Goal: Task Accomplishment & Management: Use online tool/utility

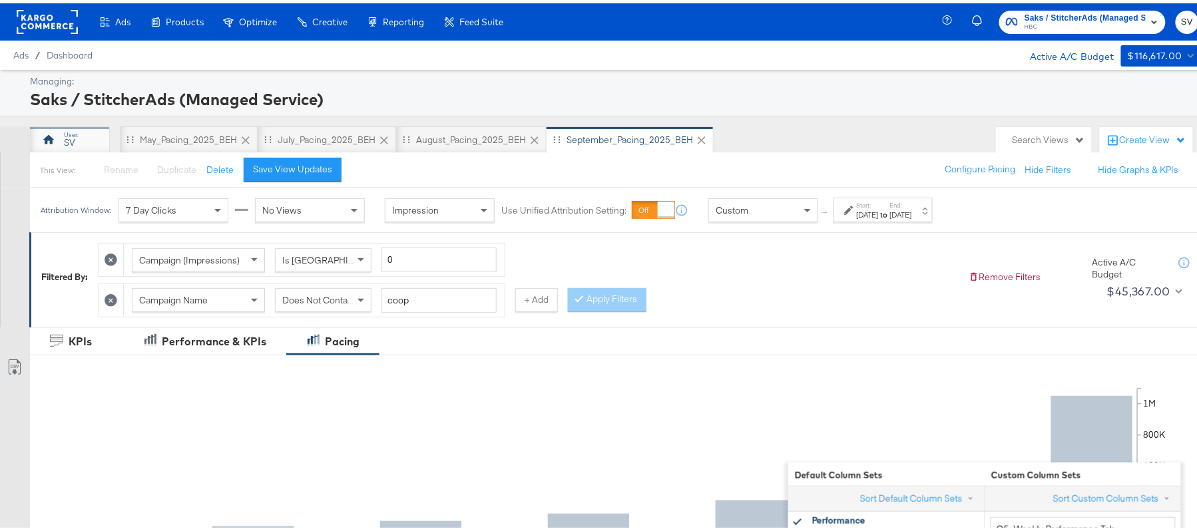
click at [78, 137] on div "SV" at bounding box center [70, 136] width 80 height 27
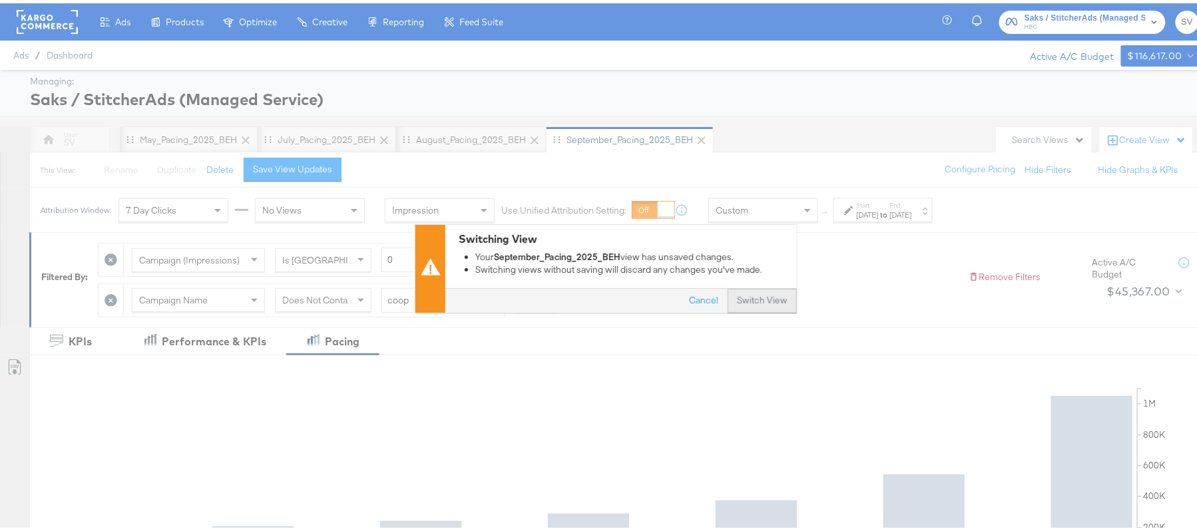
click at [737, 291] on button "Switch View" at bounding box center [762, 298] width 69 height 24
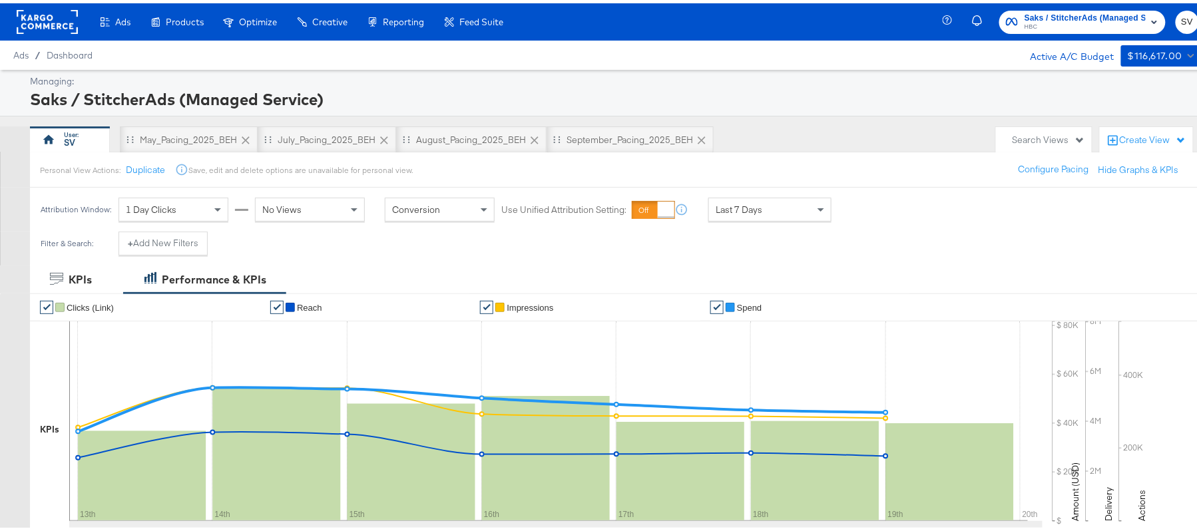
click at [1026, 134] on div "Search Views" at bounding box center [1049, 137] width 73 height 13
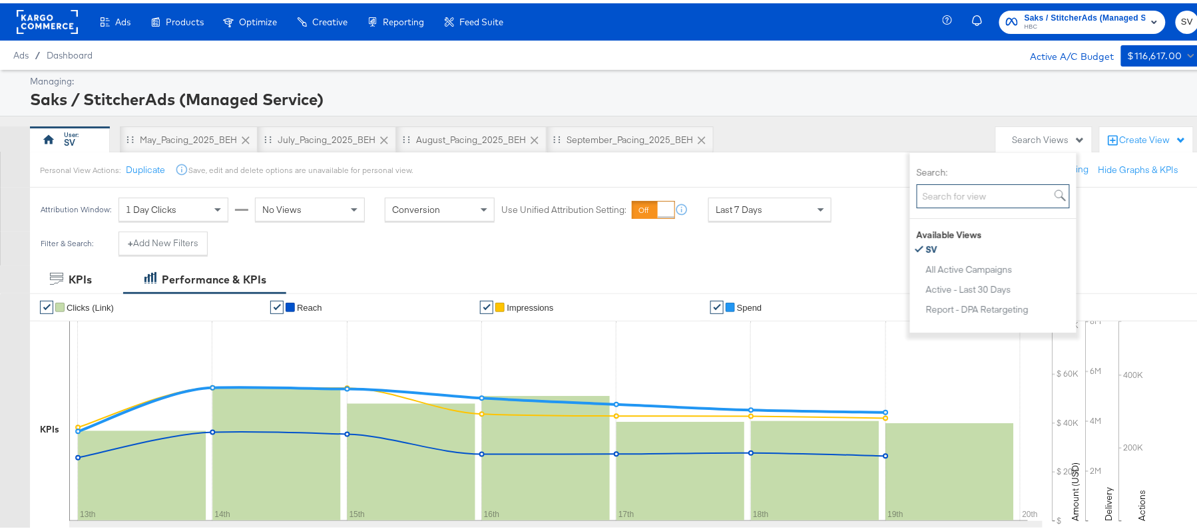
click at [966, 195] on input "Search:" at bounding box center [993, 193] width 153 height 25
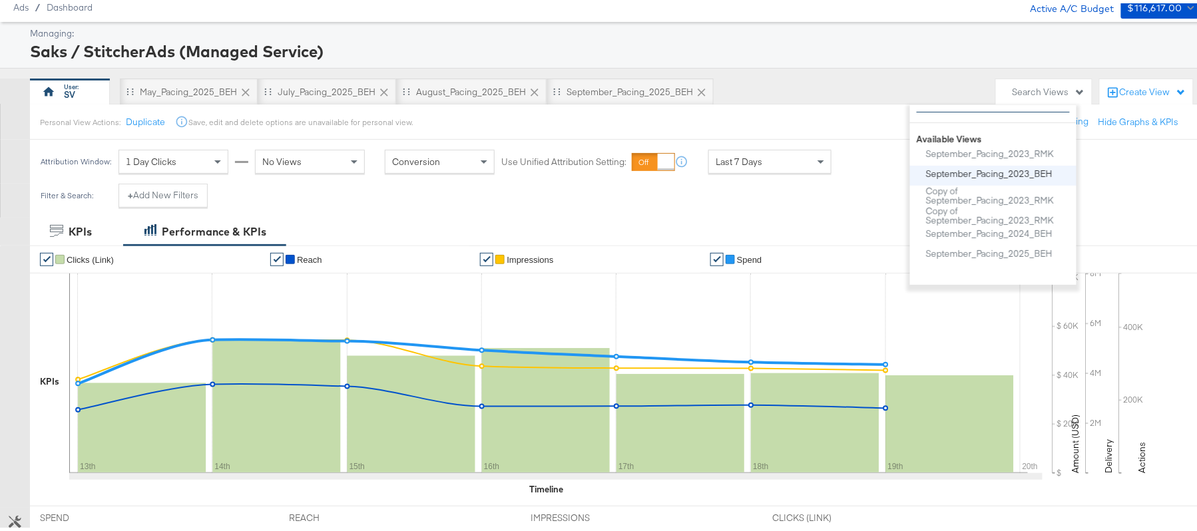
scroll to position [51, 0]
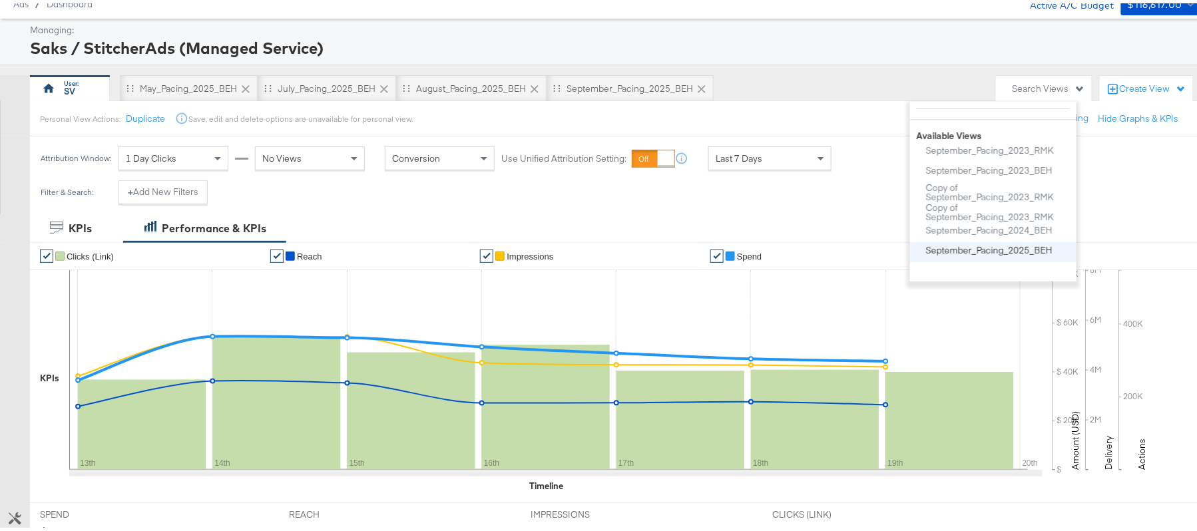
click at [1008, 252] on div "September_Pacing_2025_BEH" at bounding box center [989, 246] width 127 height 9
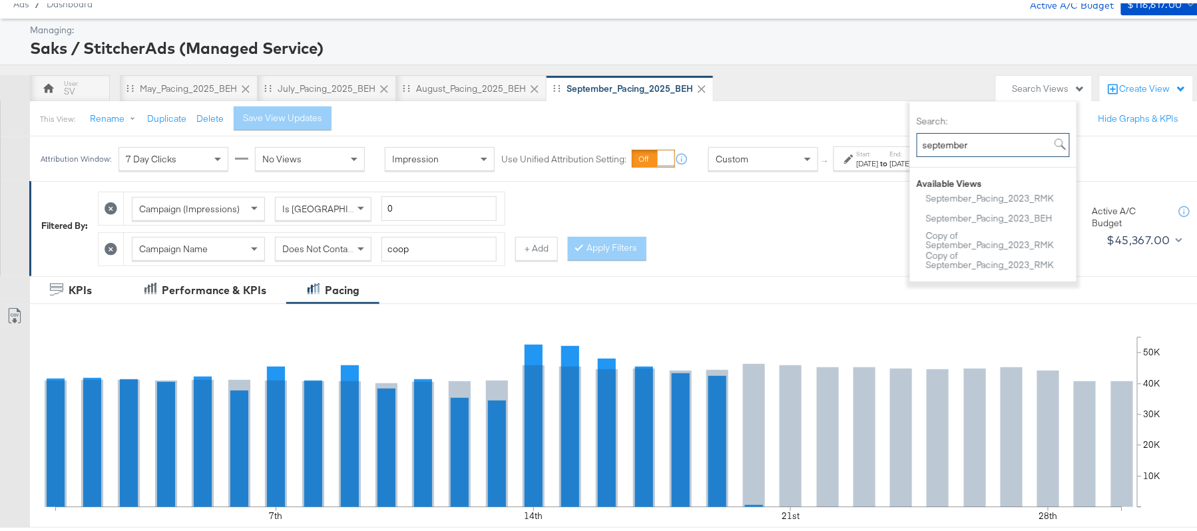
click at [1022, 142] on input "september" at bounding box center [993, 142] width 153 height 25
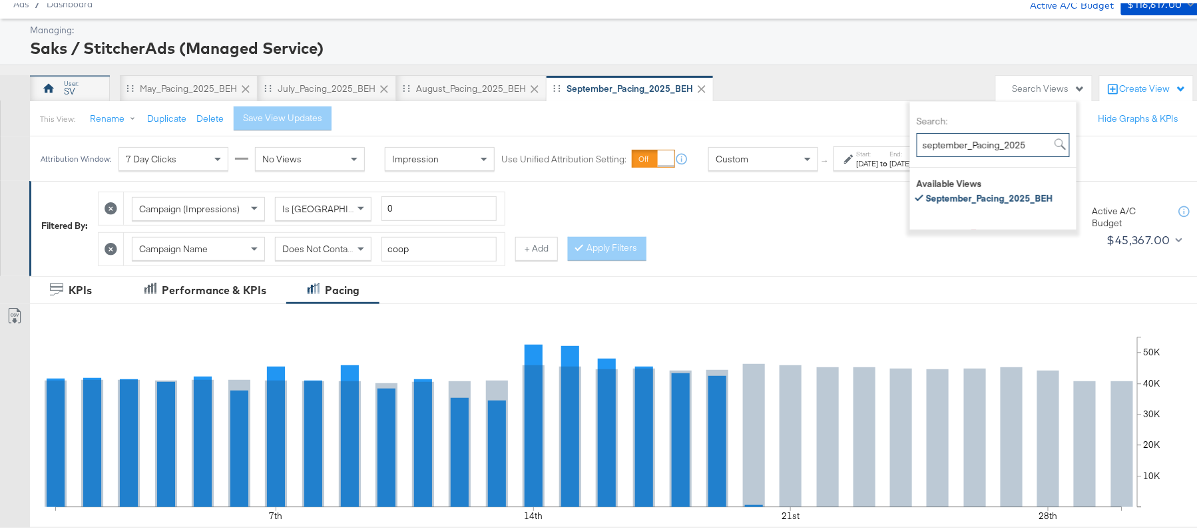
type input "september_Pacing_2025"
click at [73, 86] on div "SV" at bounding box center [69, 88] width 11 height 13
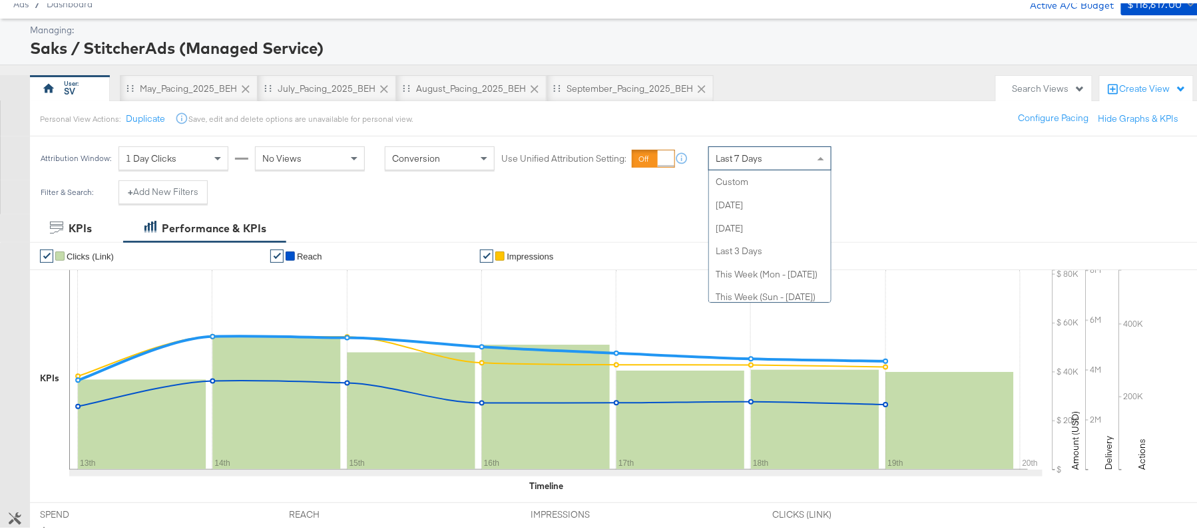
click at [746, 165] on div "Last 7 Days" at bounding box center [770, 155] width 122 height 23
click at [879, 155] on div "Sep 20th 2025" at bounding box center [868, 160] width 22 height 11
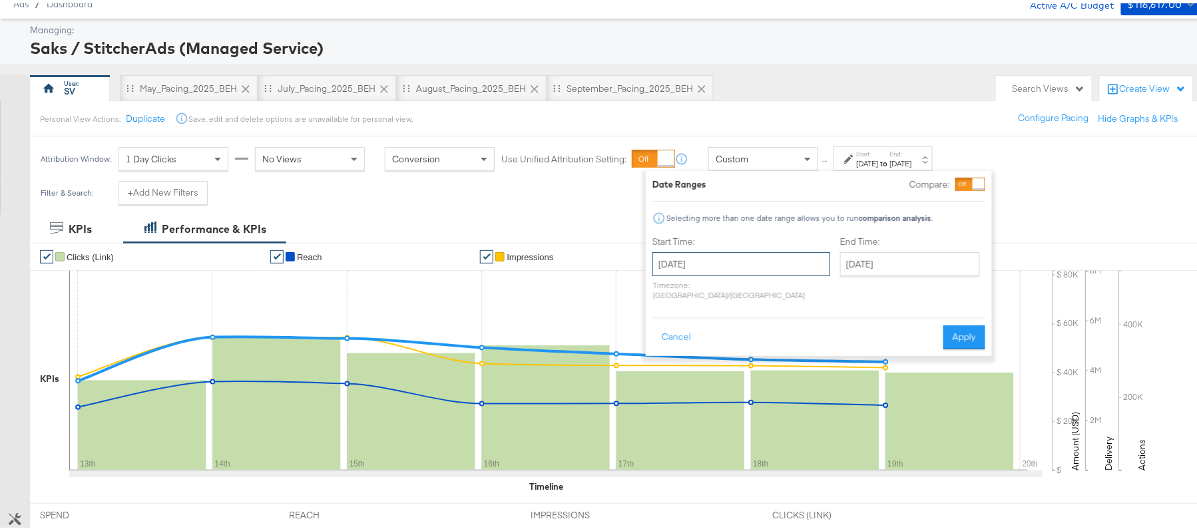
click at [699, 266] on input "September 20th 2025" at bounding box center [742, 261] width 178 height 24
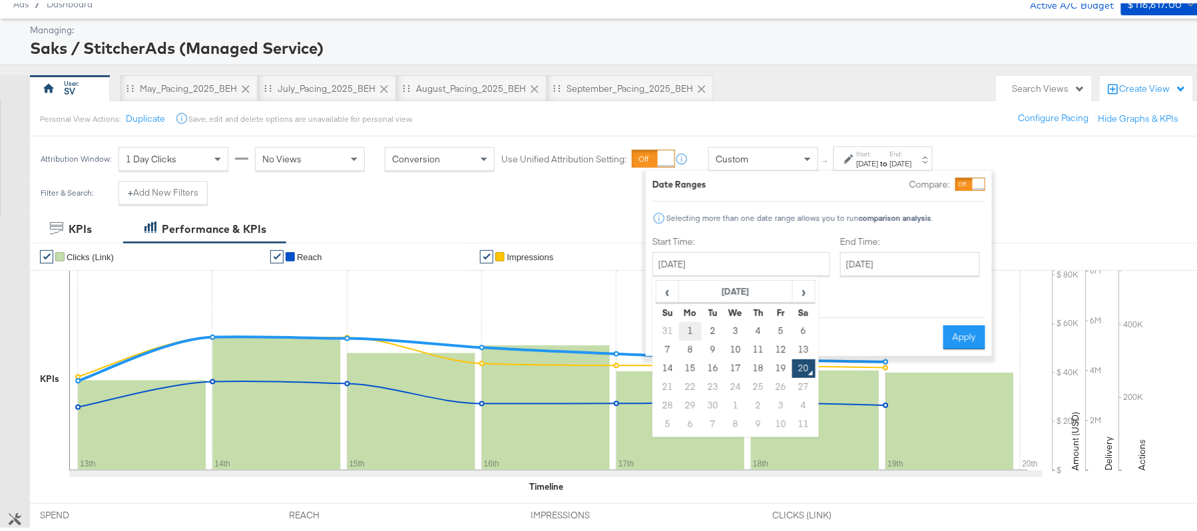
click at [682, 326] on td "1" at bounding box center [690, 328] width 23 height 19
type input "[DATE]"
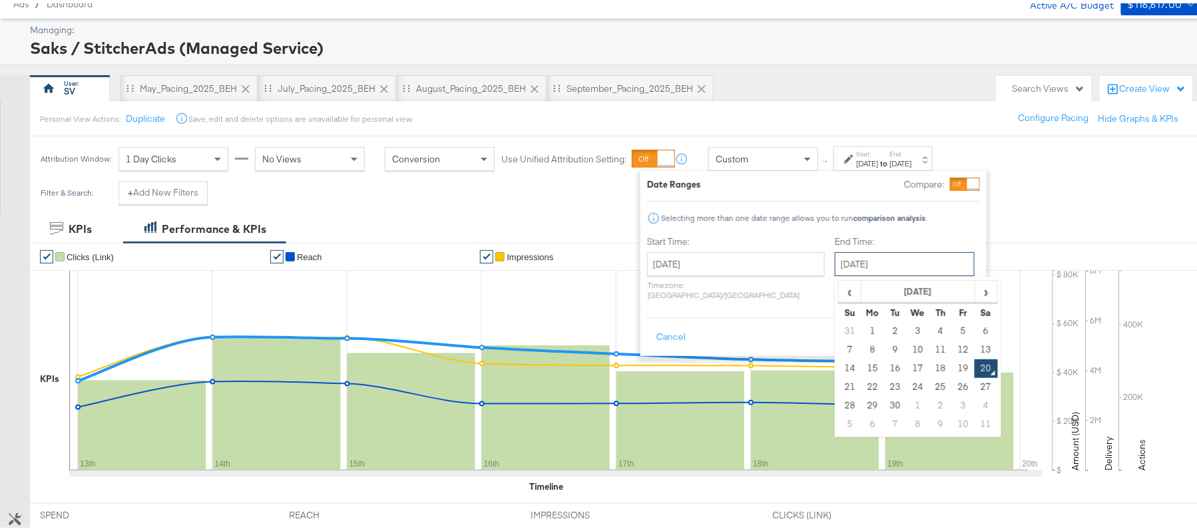
click at [848, 256] on input "September 20th 2025" at bounding box center [905, 261] width 140 height 24
click at [952, 362] on td "19" at bounding box center [963, 365] width 23 height 19
type input "September 19th 2025"
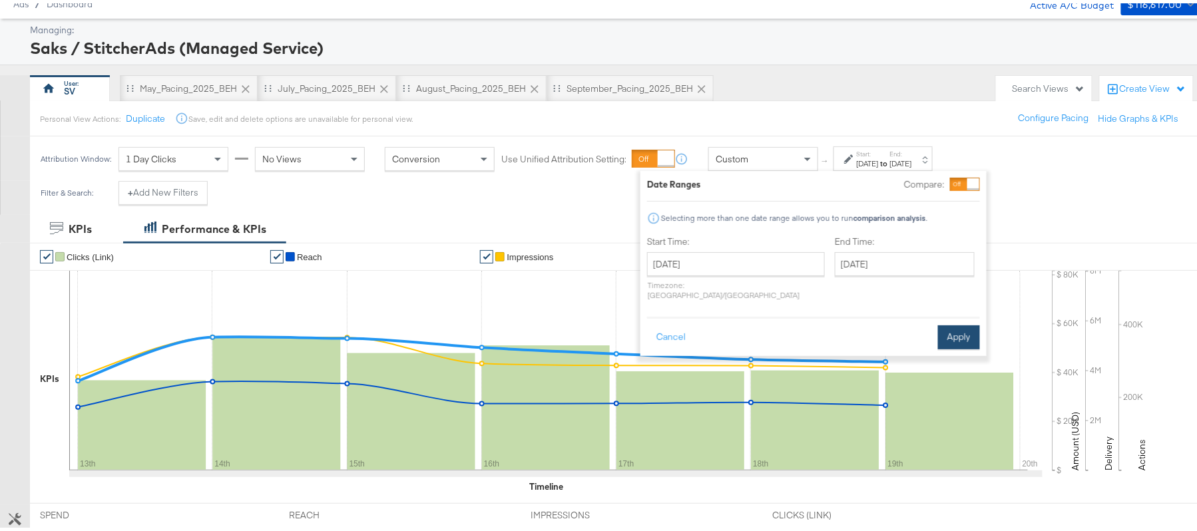
click at [962, 322] on button "Apply" at bounding box center [959, 334] width 42 height 24
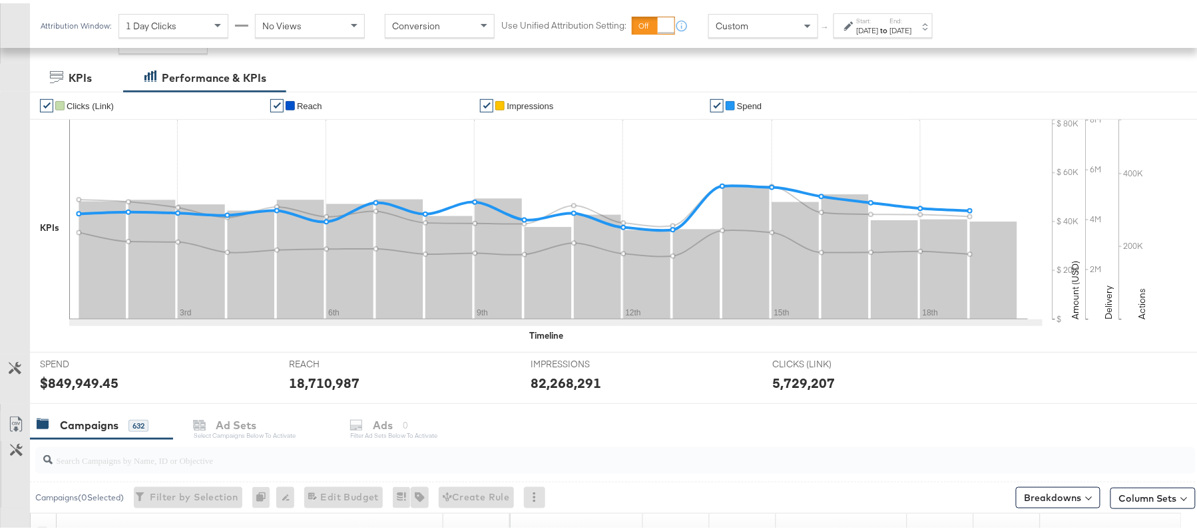
scroll to position [89, 0]
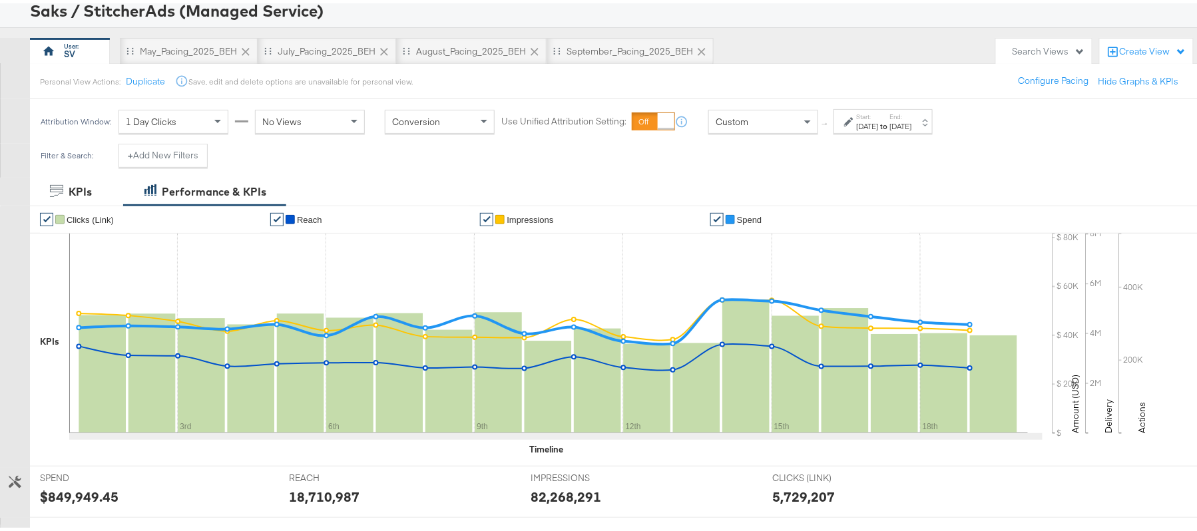
click at [879, 113] on label "Start:" at bounding box center [868, 113] width 22 height 9
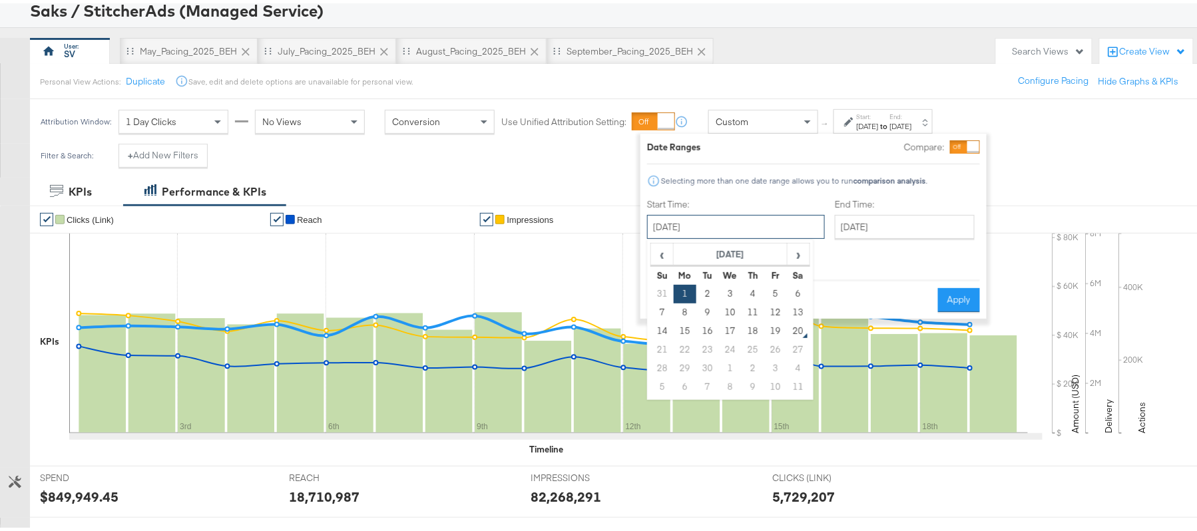
click at [750, 222] on input "[DATE]" at bounding box center [736, 224] width 178 height 24
click at [661, 309] on td "7" at bounding box center [662, 309] width 23 height 19
type input "[DATE]"
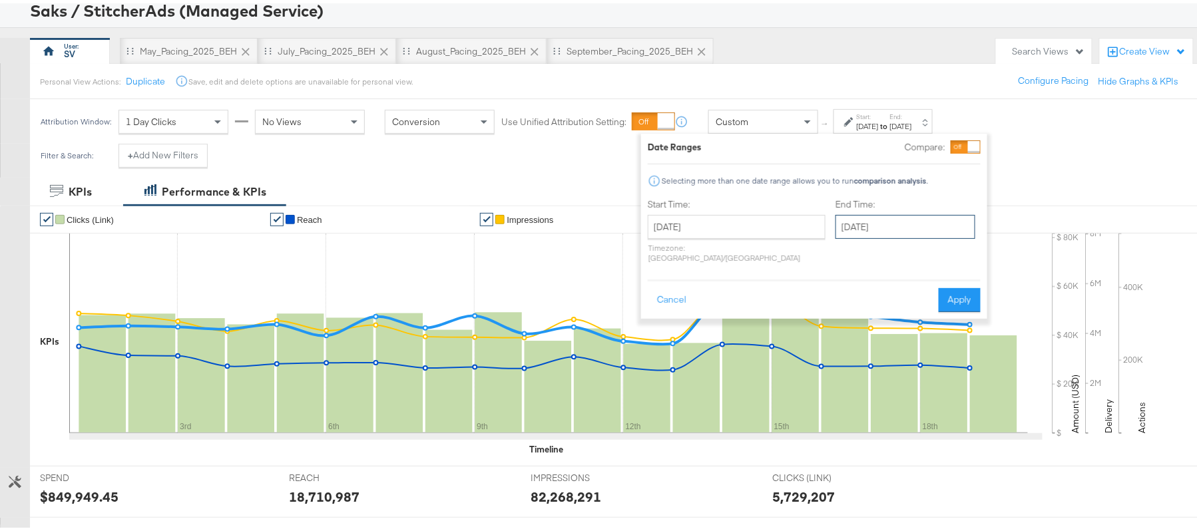
click at [856, 218] on input "September 19th 2025" at bounding box center [906, 224] width 140 height 24
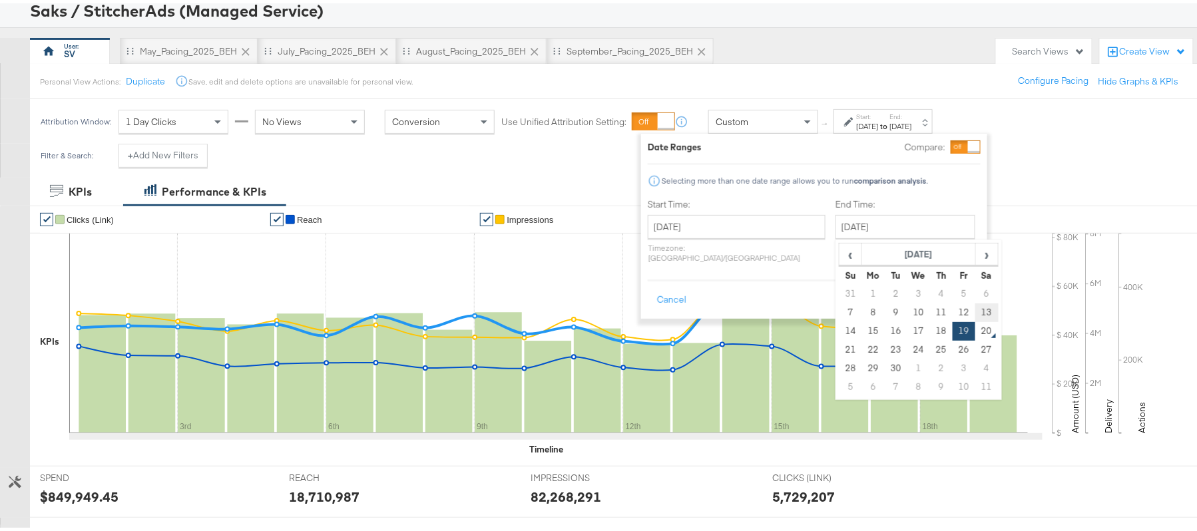
click at [976, 309] on td "13" at bounding box center [987, 309] width 23 height 19
type input "[DATE]"
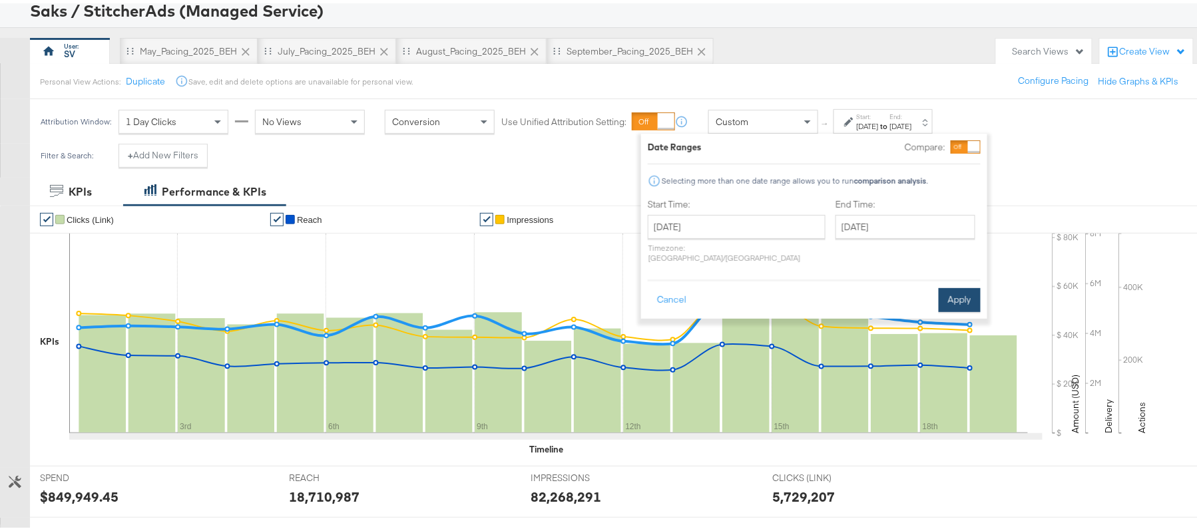
click at [962, 285] on button "Apply" at bounding box center [960, 297] width 42 height 24
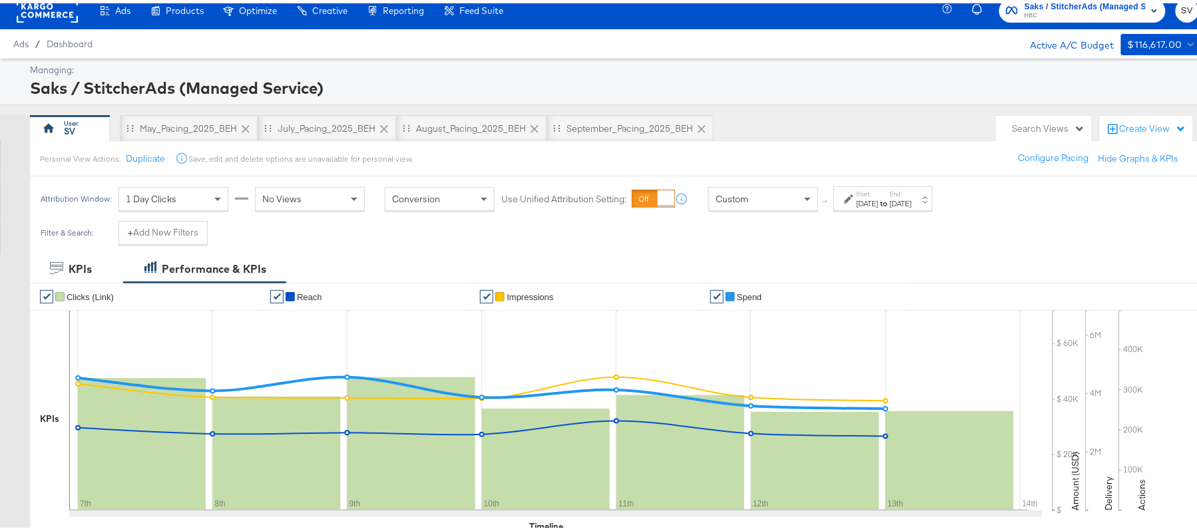
scroll to position [0, 0]
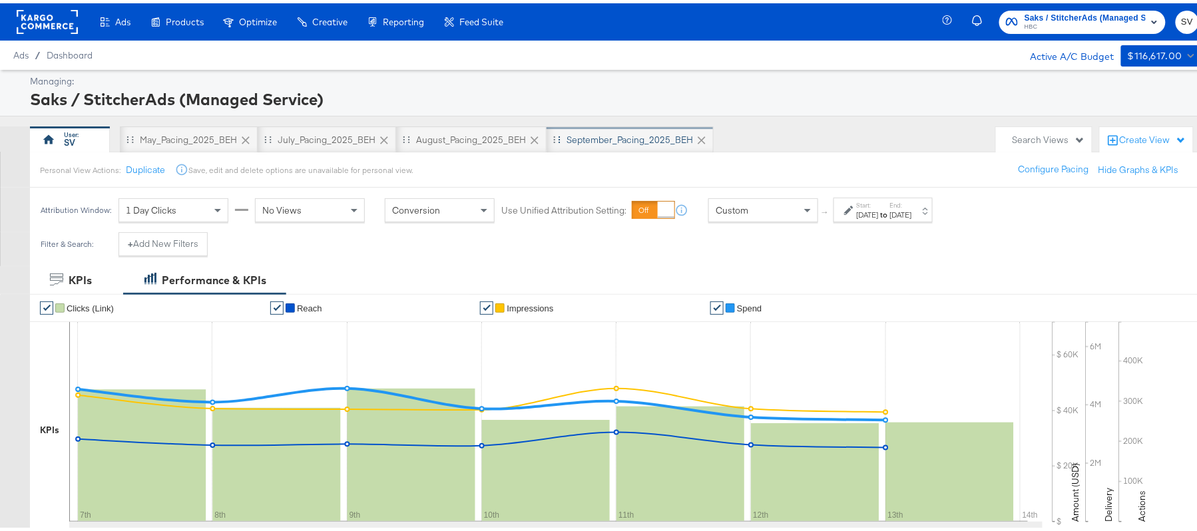
click at [605, 137] on div "September_Pacing_2025_BEH" at bounding box center [630, 137] width 127 height 13
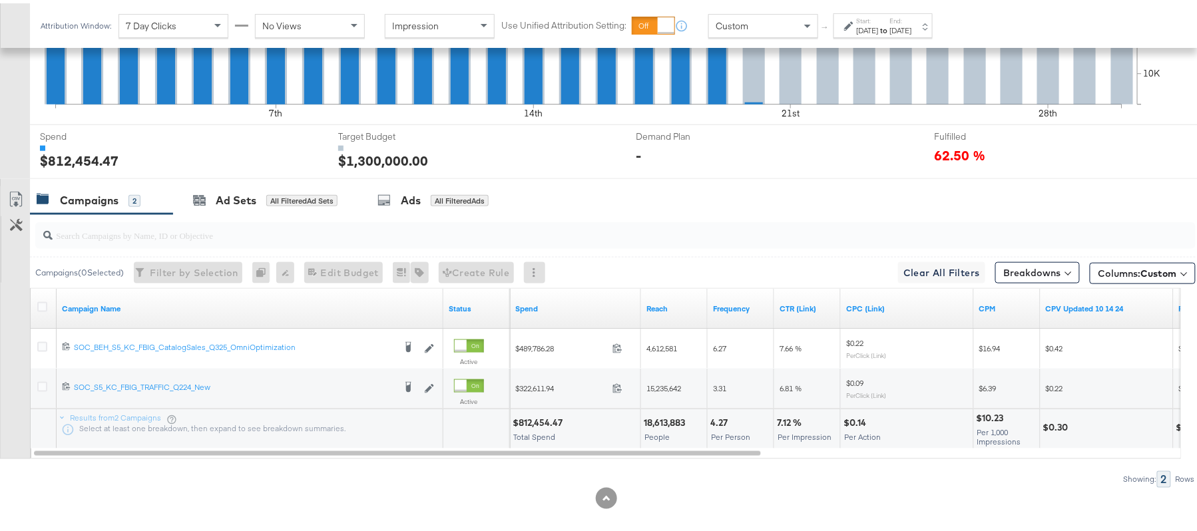
scroll to position [469, 0]
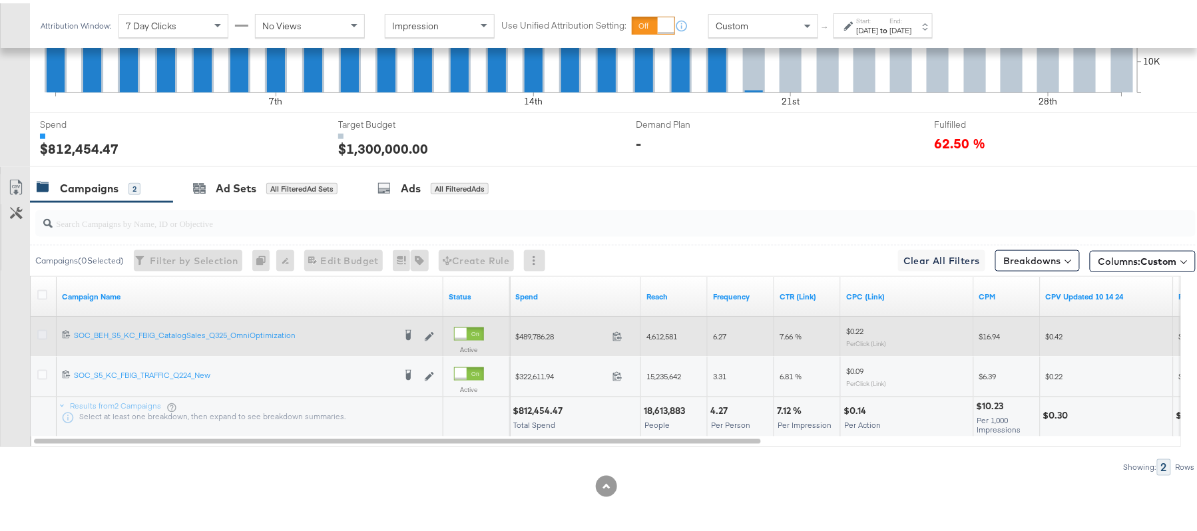
click at [43, 330] on icon at bounding box center [42, 332] width 10 height 10
click at [0, 0] on input "checkbox" at bounding box center [0, 0] width 0 height 0
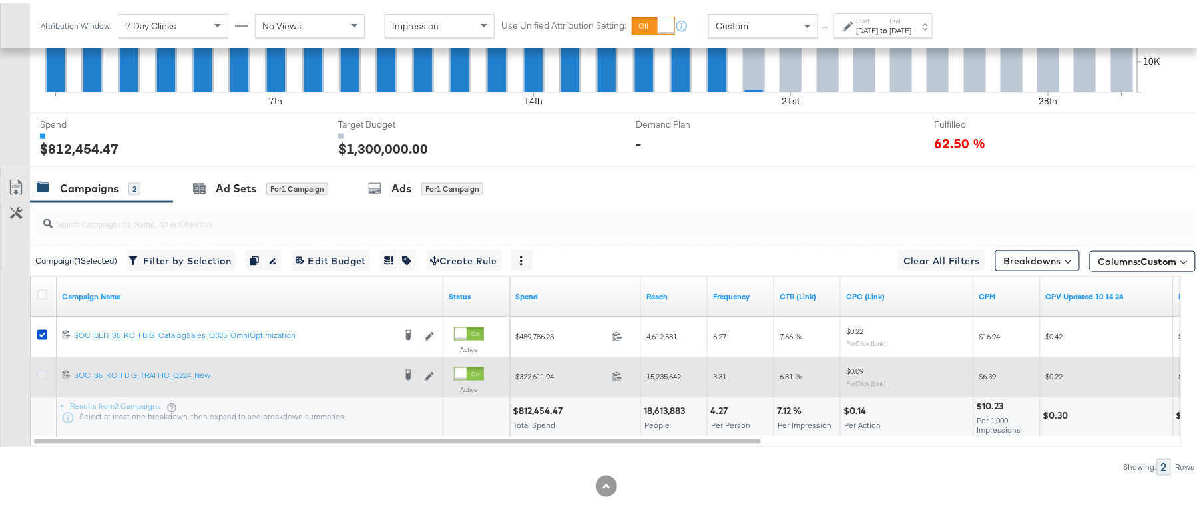
click at [38, 376] on icon at bounding box center [42, 372] width 10 height 10
click at [0, 0] on input "checkbox" at bounding box center [0, 0] width 0 height 0
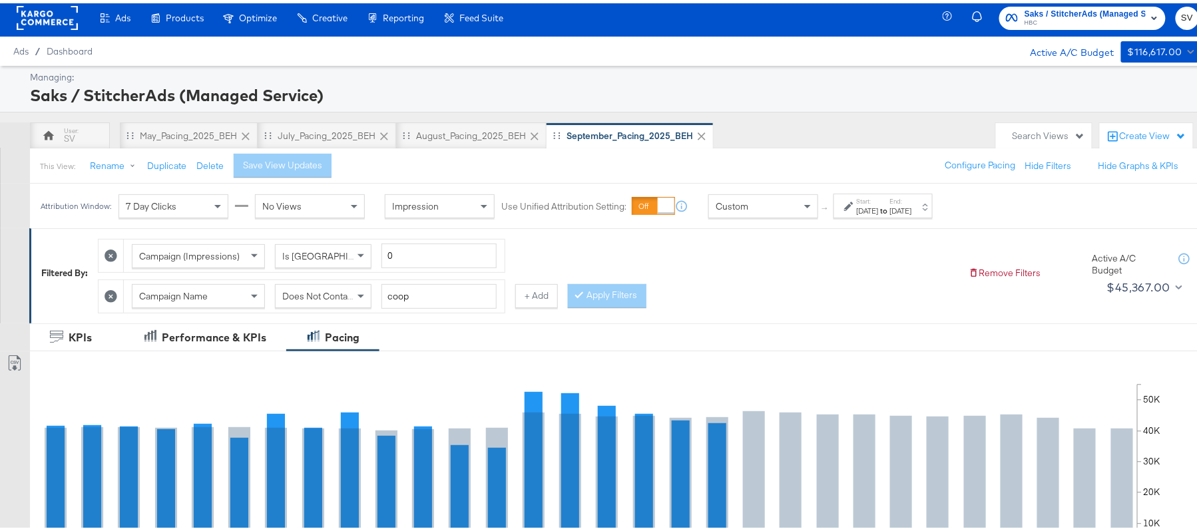
scroll to position [0, 0]
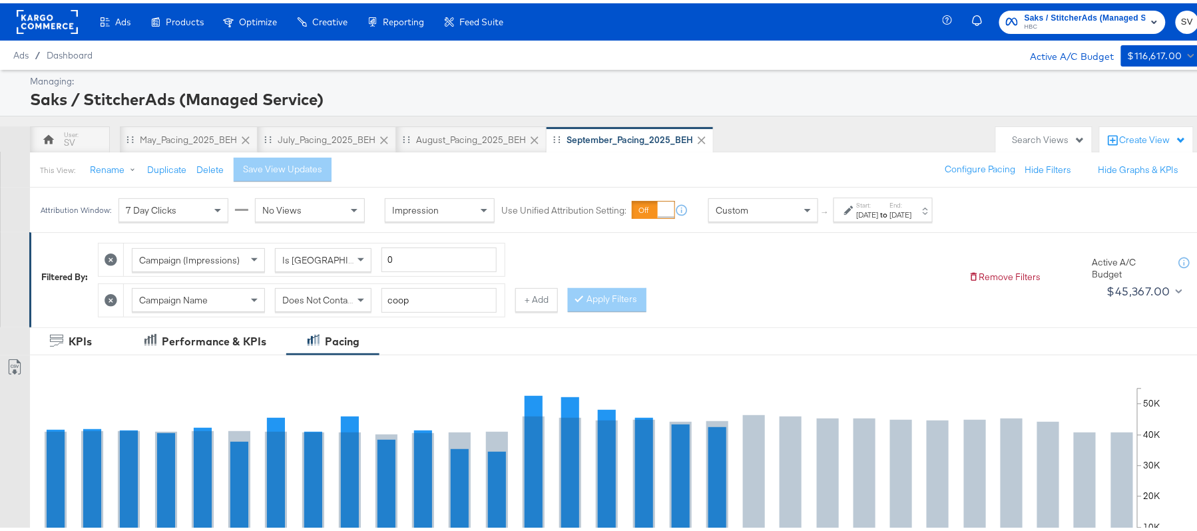
click at [912, 202] on div "Start: Sep 1st 2025 to End: Sep 30th 2025" at bounding box center [884, 207] width 55 height 19
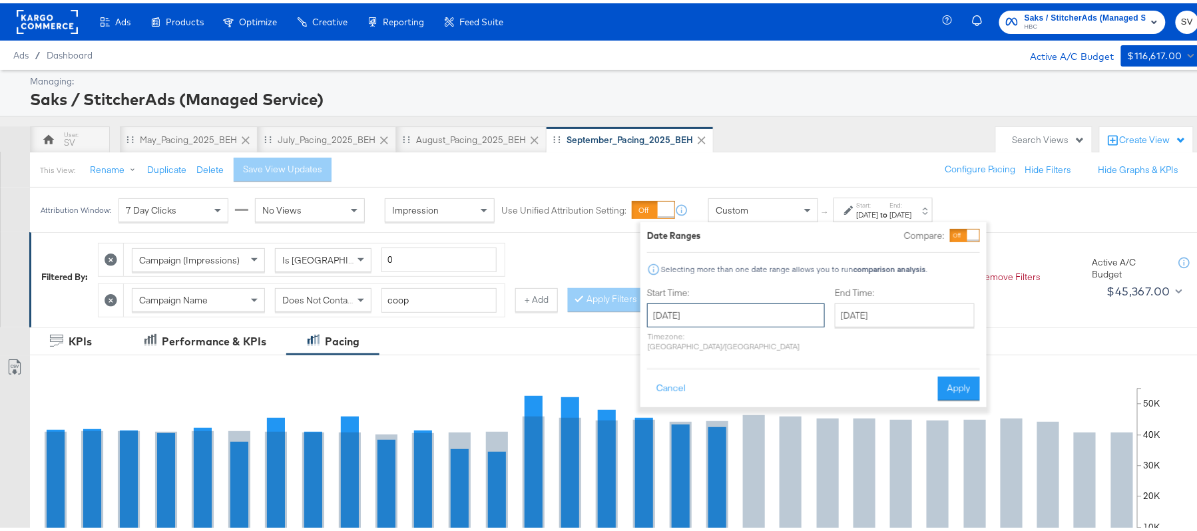
click at [747, 302] on input "[DATE]" at bounding box center [736, 312] width 178 height 24
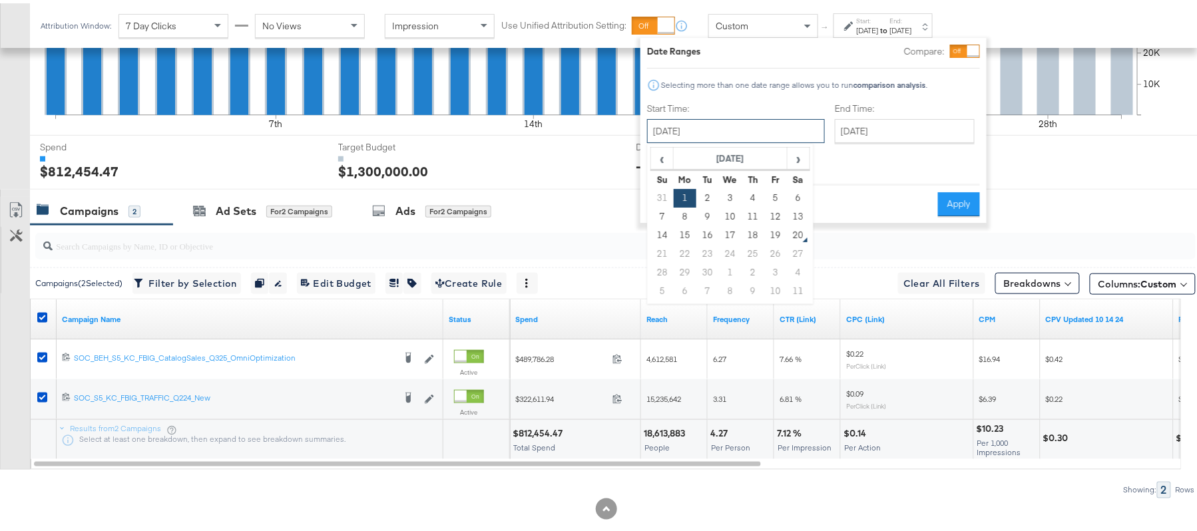
scroll to position [469, 0]
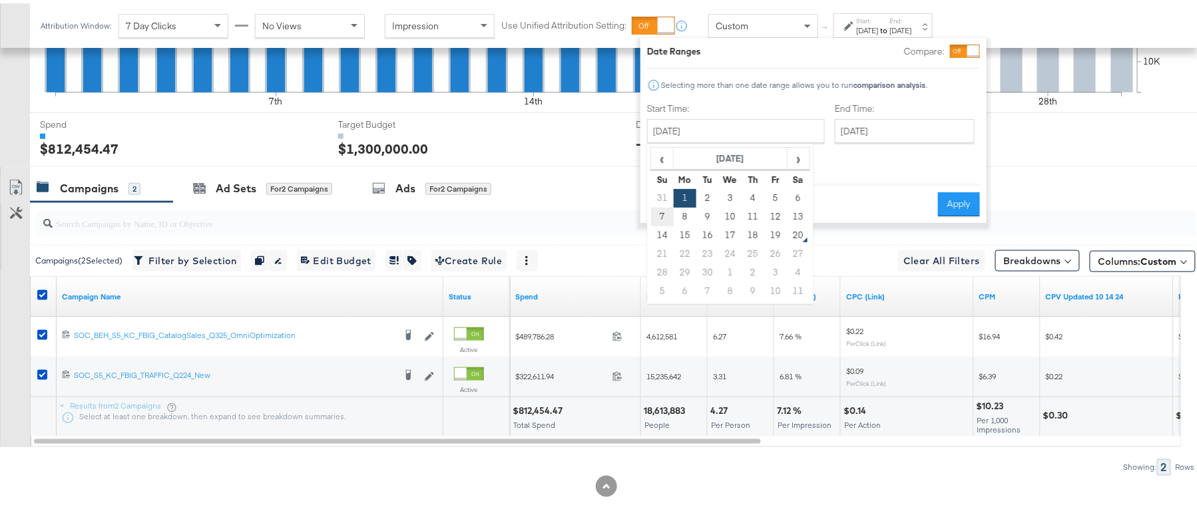
click at [666, 216] on td "7" at bounding box center [662, 213] width 23 height 19
type input "[DATE]"
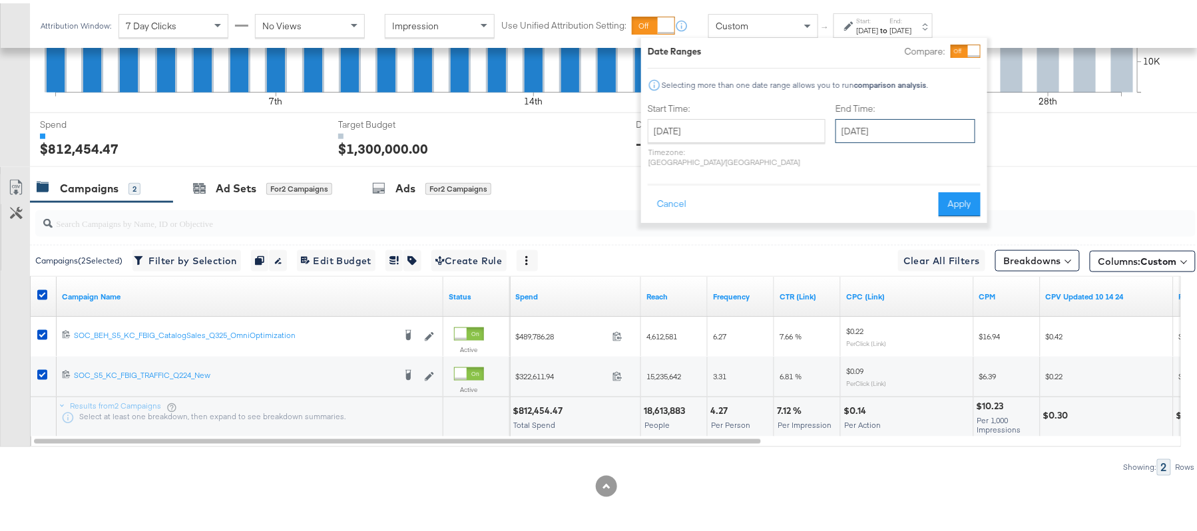
click at [874, 128] on input "[DATE]" at bounding box center [906, 128] width 140 height 24
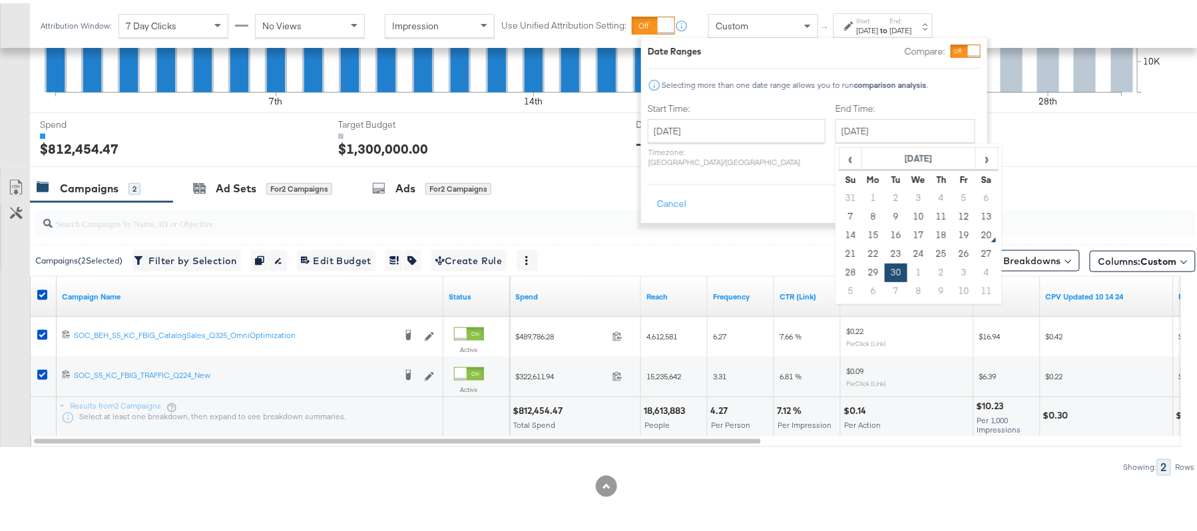
click at [976, 213] on td "13" at bounding box center [987, 213] width 23 height 19
type input "[DATE]"
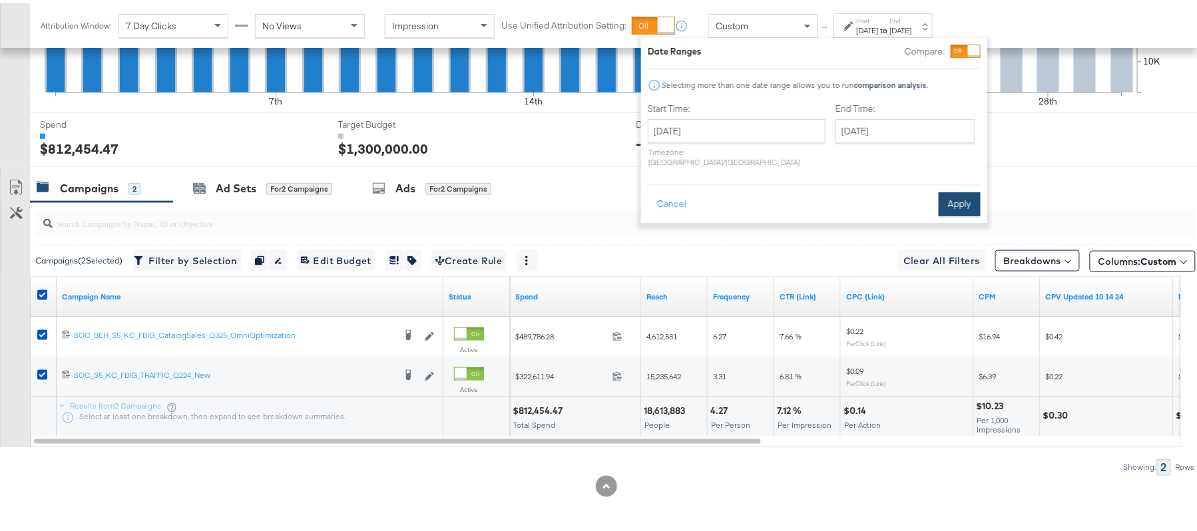
click at [965, 192] on button "Apply" at bounding box center [960, 201] width 42 height 24
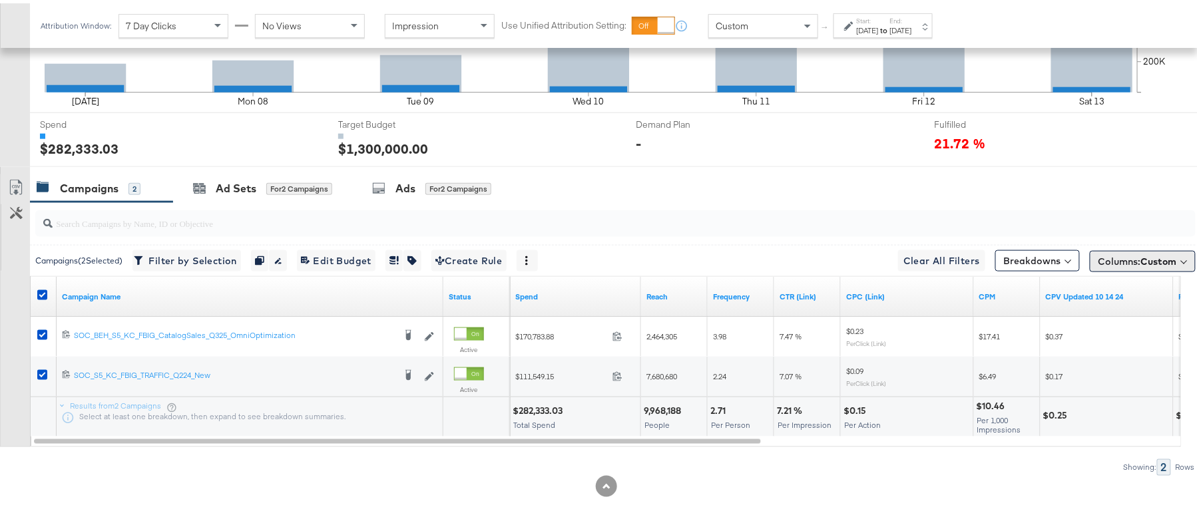
click at [1090, 268] on button "Columns: Custom" at bounding box center [1143, 258] width 106 height 21
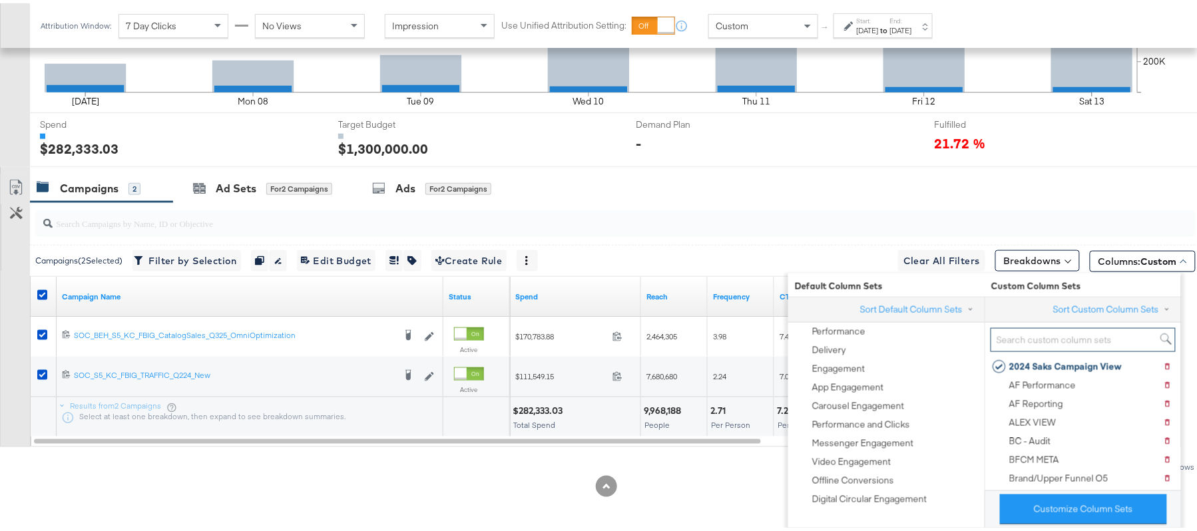
click at [1048, 332] on input "search" at bounding box center [1083, 337] width 185 height 25
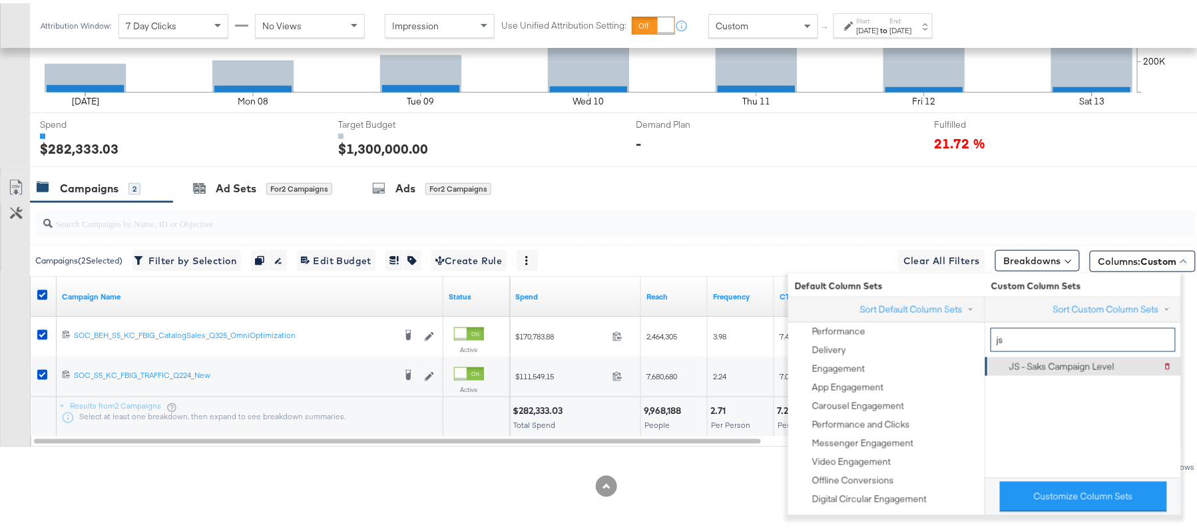
type input "js"
click at [1048, 358] on div "JS - Saks Campaign Level" at bounding box center [1062, 364] width 105 height 13
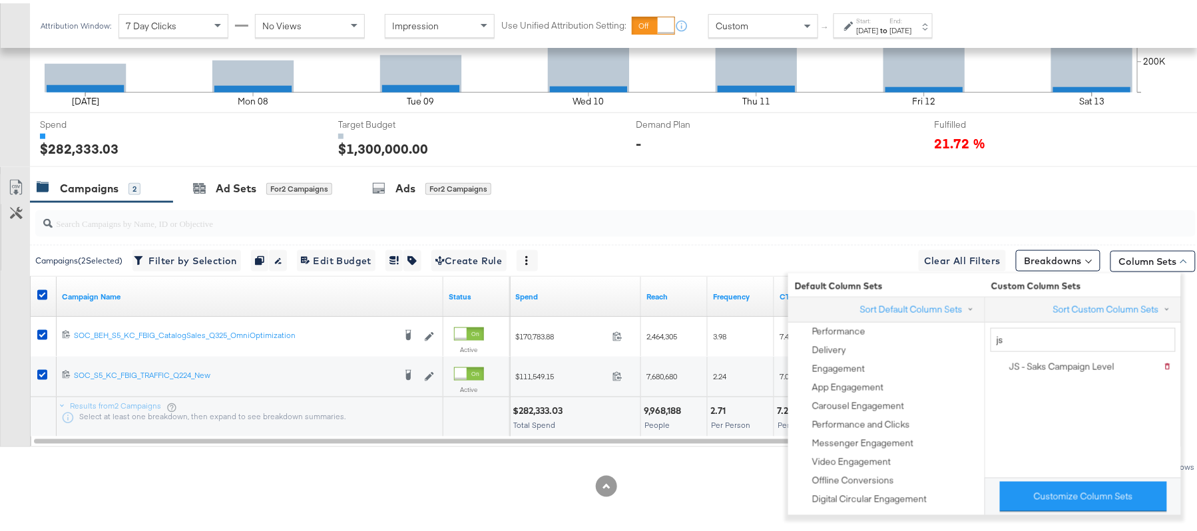
click at [17, 317] on div "Customize KPIs Export as CSV" at bounding box center [15, 307] width 30 height 273
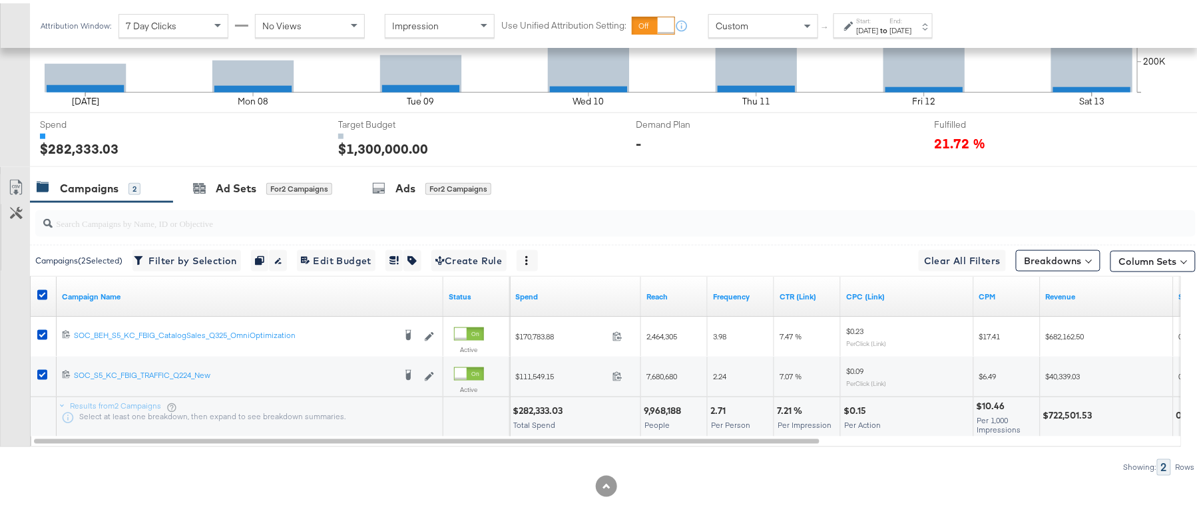
click at [13, 176] on link "Export as CSV" at bounding box center [16, 186] width 30 height 30
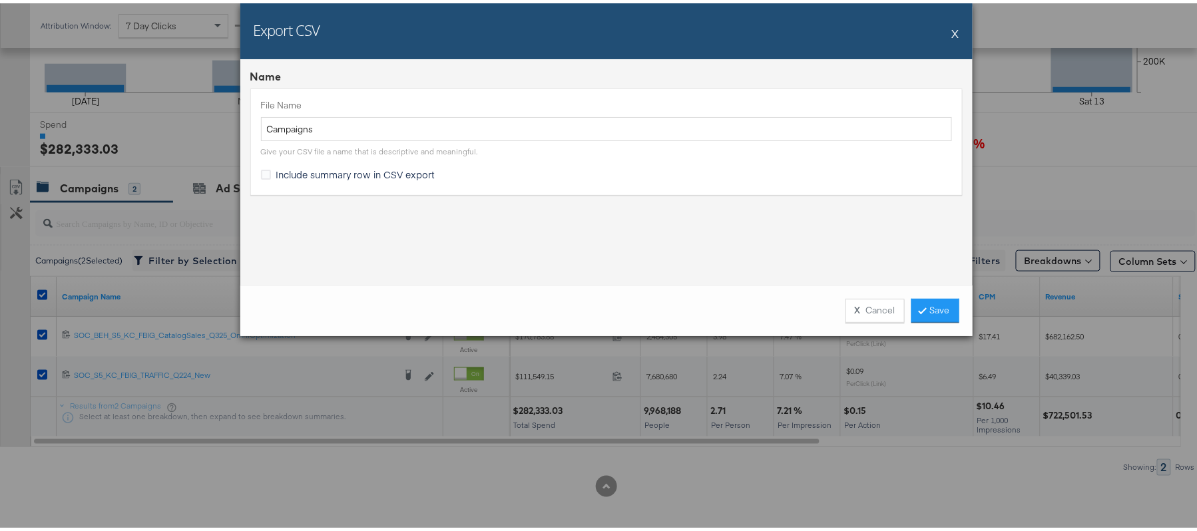
click at [360, 176] on span "Include summary row in CSV export" at bounding box center [355, 170] width 159 height 13
click at [0, 0] on input "Include summary row in CSV export" at bounding box center [0, 0] width 0 height 0
click at [912, 302] on link "Save" at bounding box center [936, 308] width 48 height 24
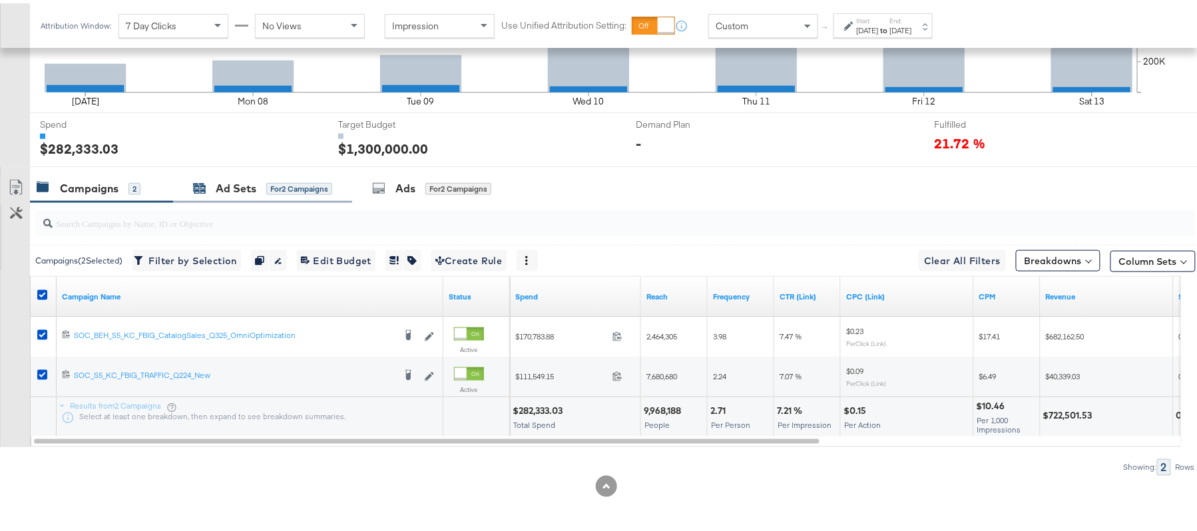
click at [242, 184] on div "Ad Sets" at bounding box center [236, 185] width 41 height 15
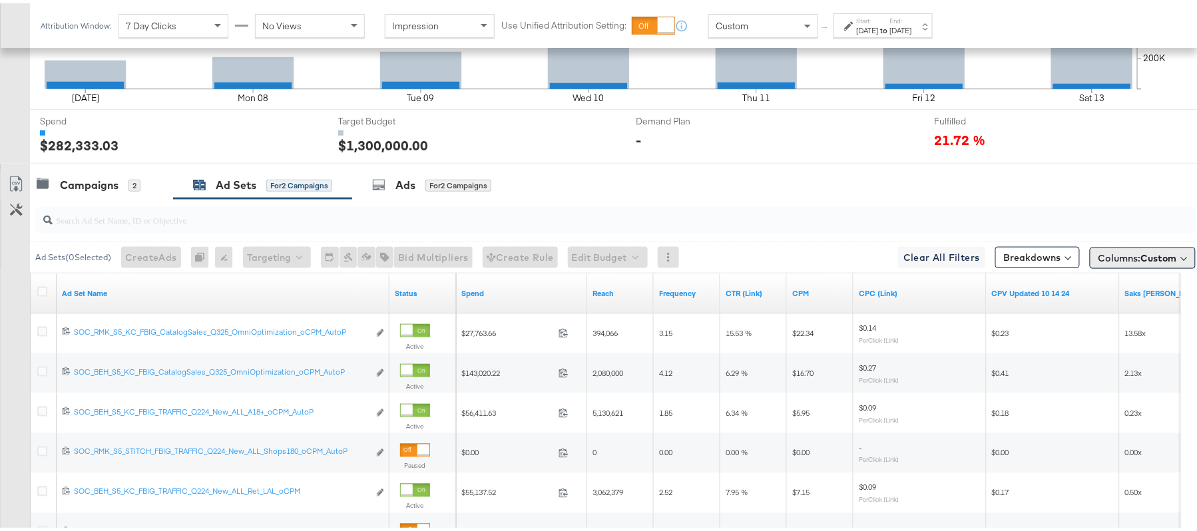
click at [1090, 256] on button "Columns: Custom" at bounding box center [1143, 254] width 106 height 21
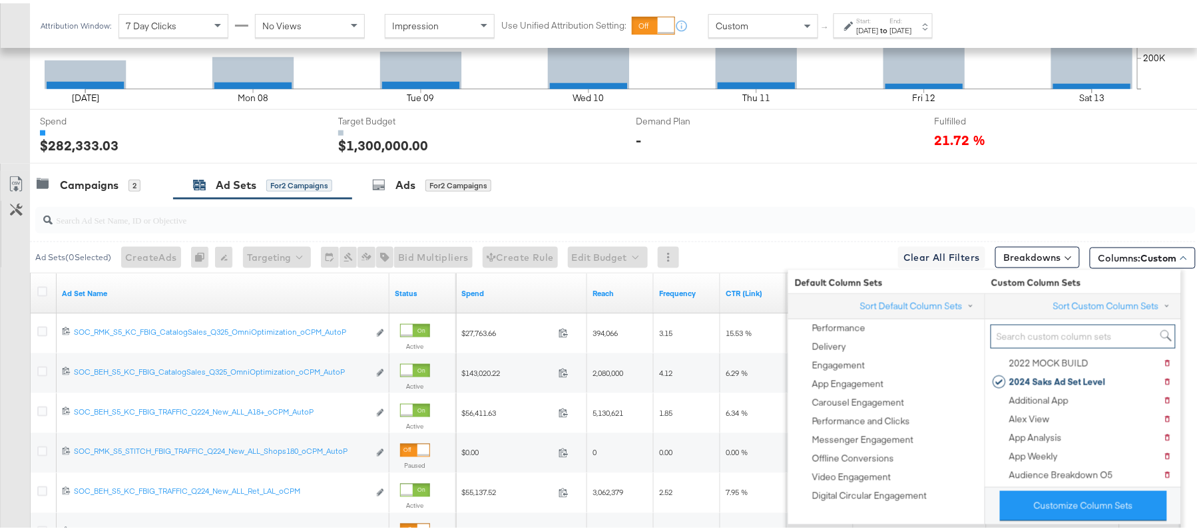
click at [1023, 336] on input "search" at bounding box center [1083, 334] width 185 height 25
paste input "JS - Saks Nov 2021"
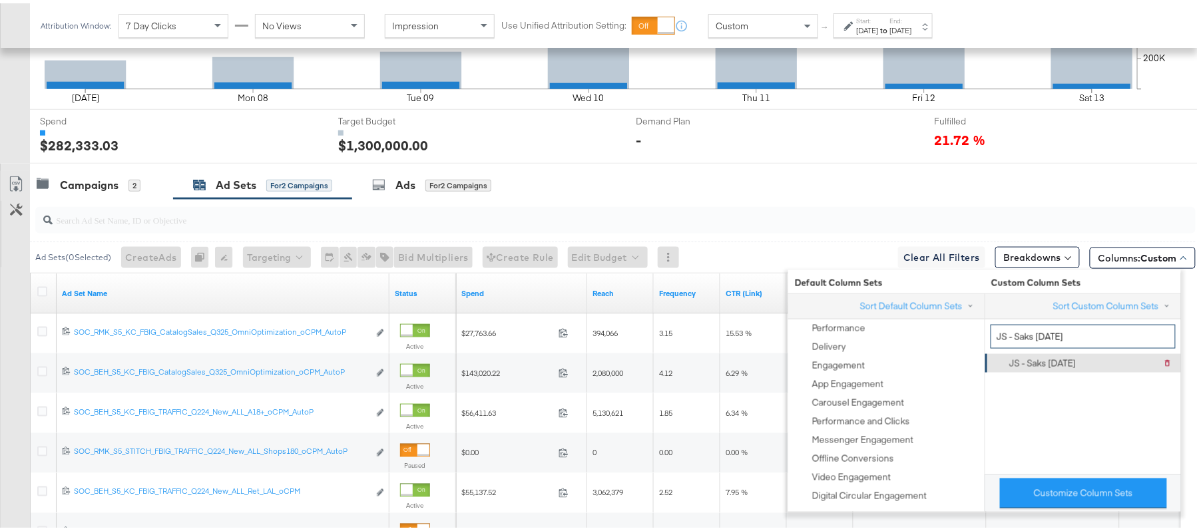
type input "JS - Saks Nov 2021"
click at [1034, 362] on div "JS - Saks Nov 2021" at bounding box center [1043, 360] width 67 height 13
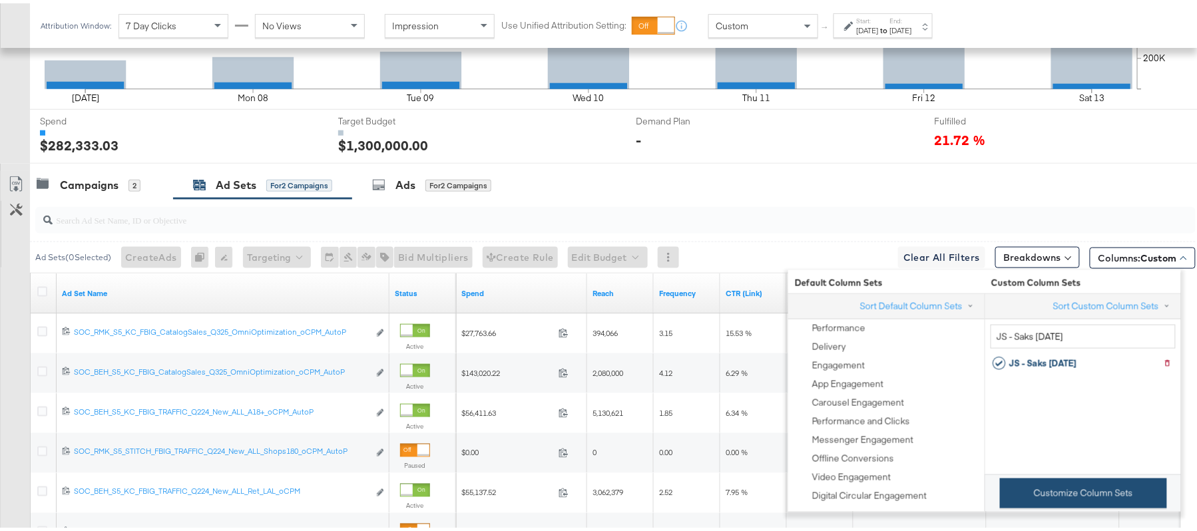
click at [1077, 505] on button "Customize Column Sets" at bounding box center [1083, 490] width 167 height 30
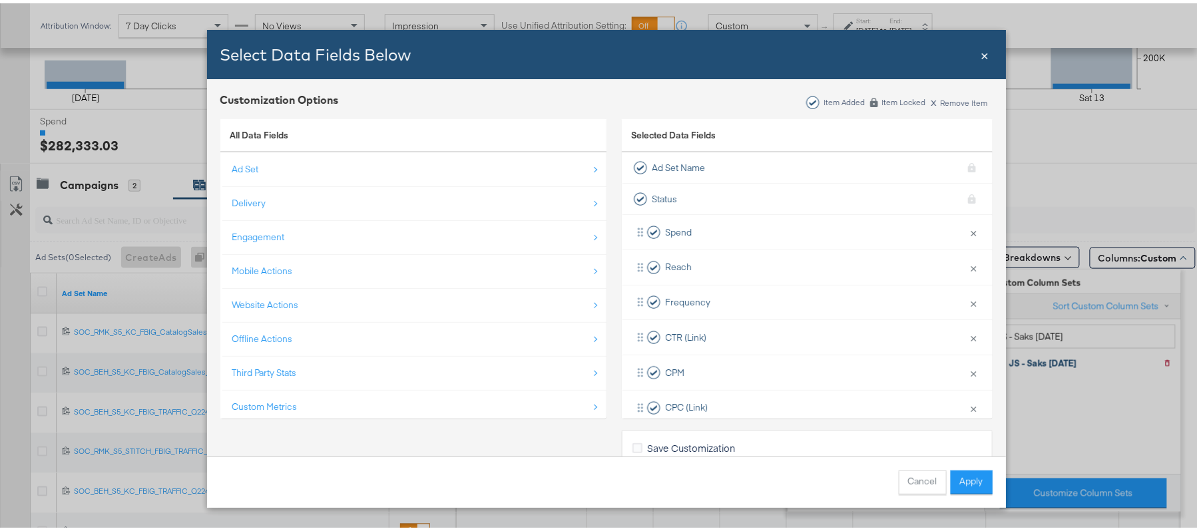
click at [982, 59] on span "×" at bounding box center [986, 51] width 8 height 18
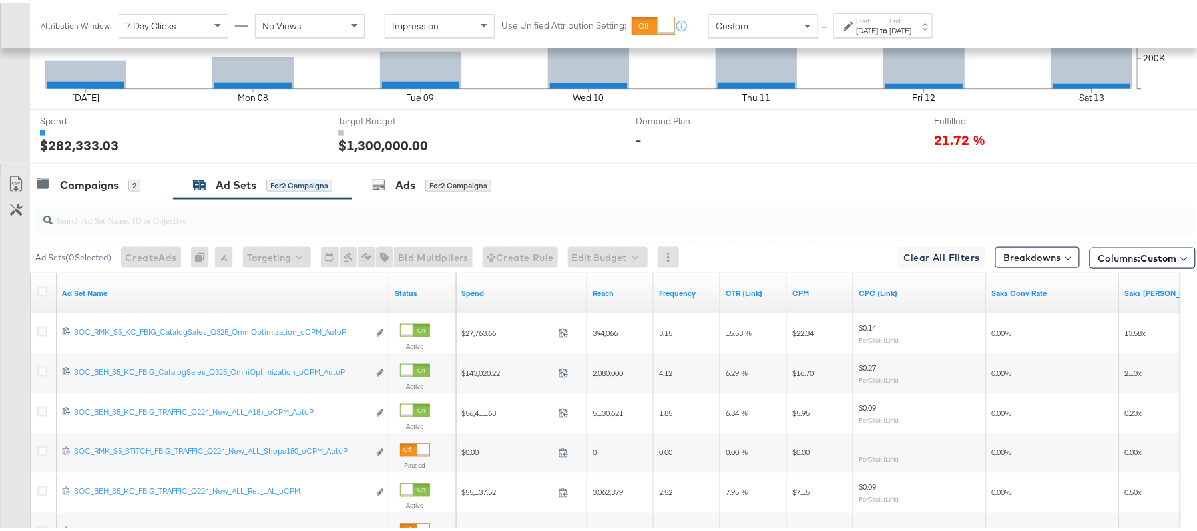
click at [872, 205] on input "search" at bounding box center [572, 211] width 1038 height 26
click at [1151, 261] on span "Custom" at bounding box center [1159, 255] width 36 height 12
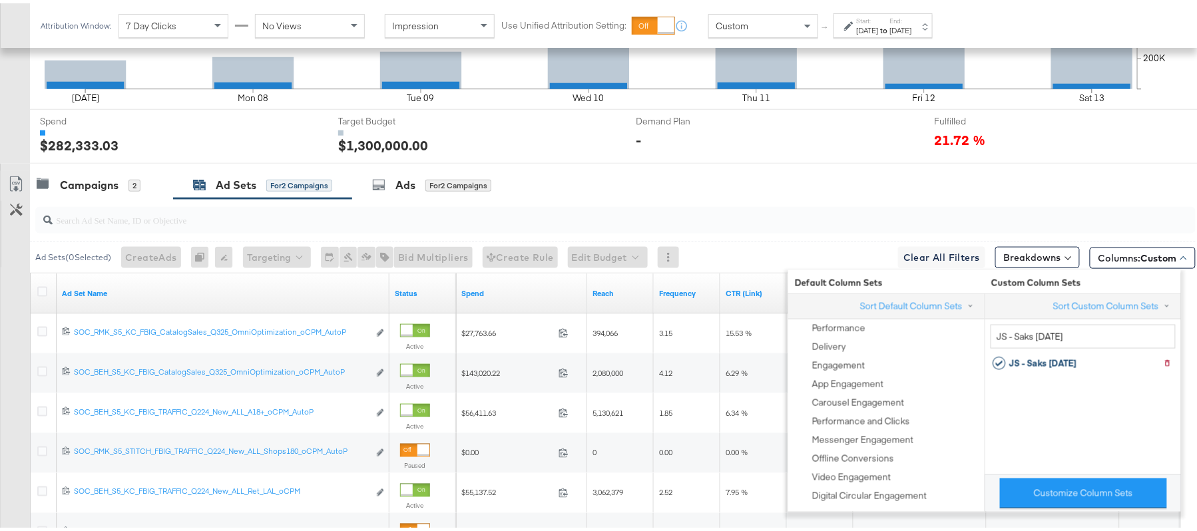
click at [743, 203] on input "search" at bounding box center [572, 211] width 1038 height 26
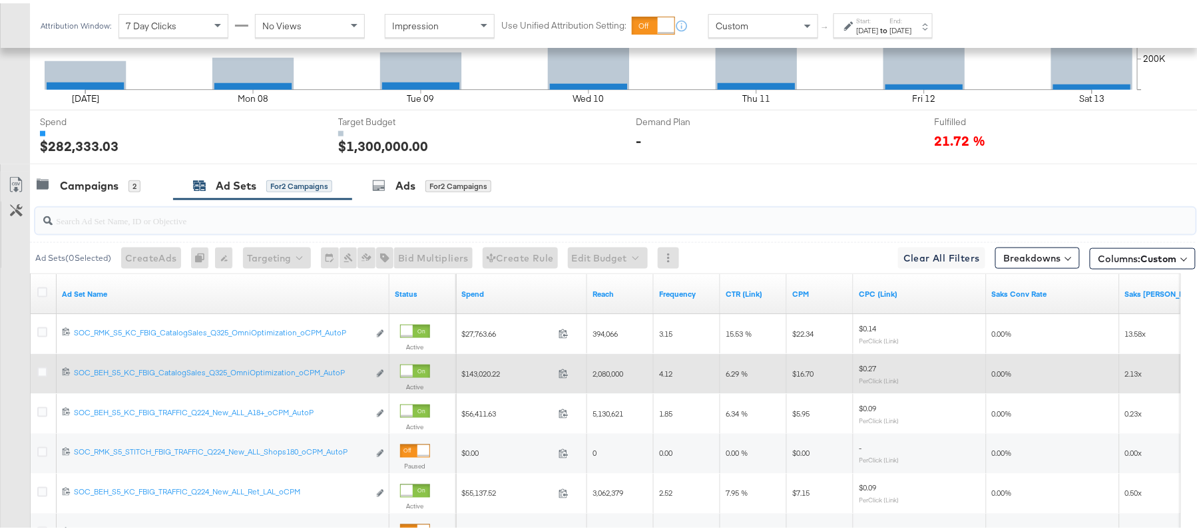
scroll to position [452, 0]
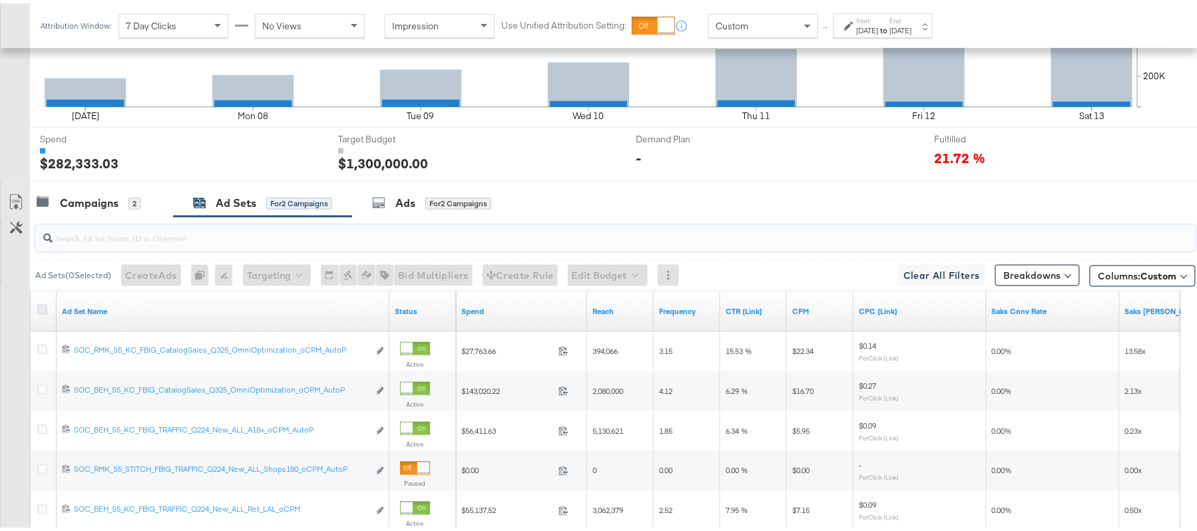
click at [43, 308] on icon at bounding box center [42, 307] width 10 height 10
click at [0, 0] on input "checkbox" at bounding box center [0, 0] width 0 height 0
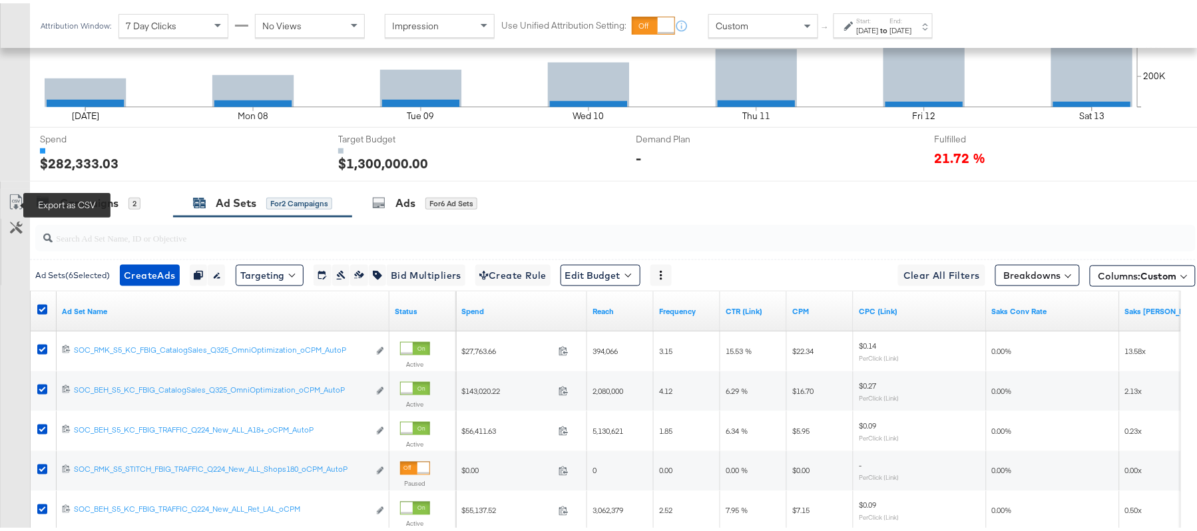
click at [19, 206] on icon at bounding box center [16, 199] width 16 height 16
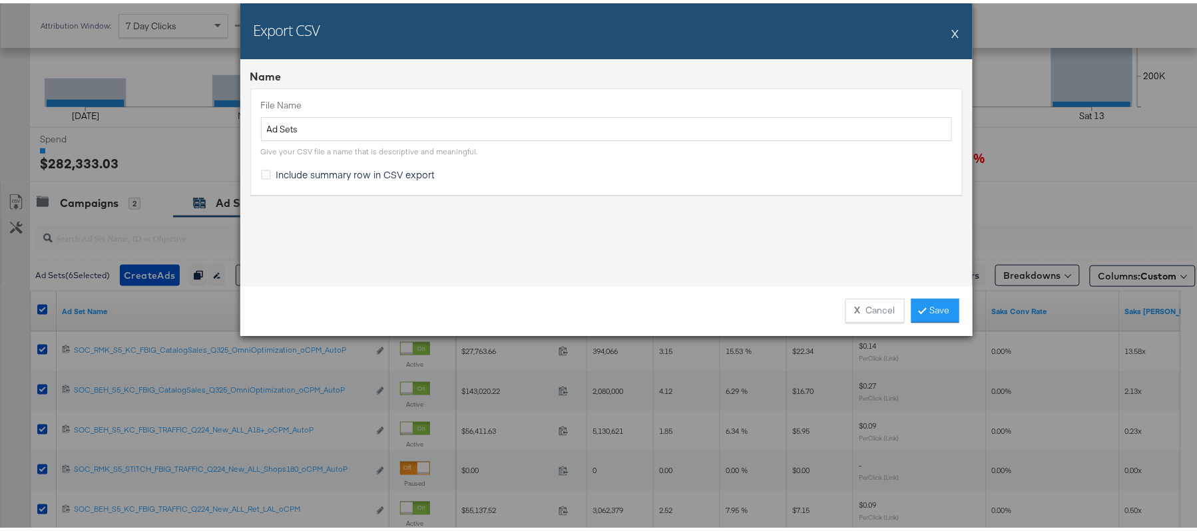
click at [357, 168] on span "Include summary row in CSV export" at bounding box center [355, 170] width 159 height 13
click at [0, 0] on input "Include summary row in CSV export" at bounding box center [0, 0] width 0 height 0
click at [919, 296] on link "Save" at bounding box center [936, 308] width 48 height 24
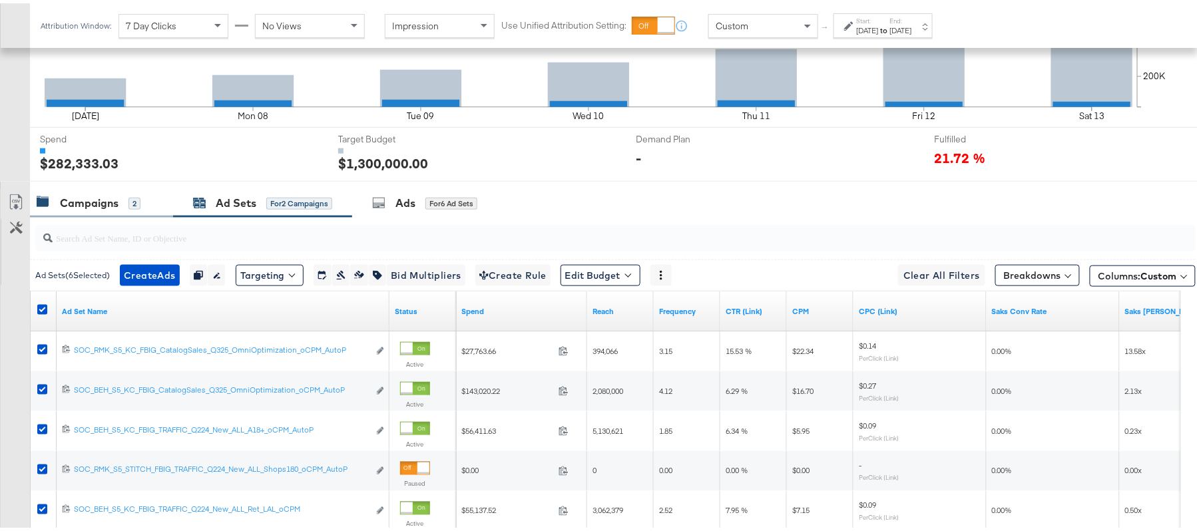
click at [70, 211] on div "Campaigns 2" at bounding box center [101, 200] width 143 height 29
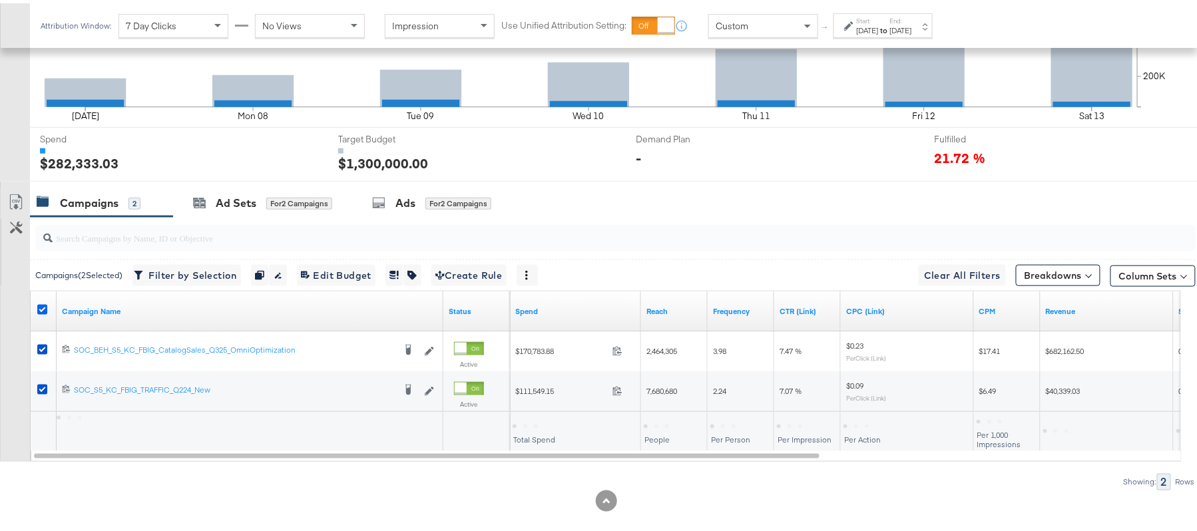
click at [46, 309] on icon at bounding box center [42, 307] width 10 height 10
click at [0, 0] on input "checkbox" at bounding box center [0, 0] width 0 height 0
click at [126, 197] on div "Campaigns 2" at bounding box center [89, 199] width 104 height 15
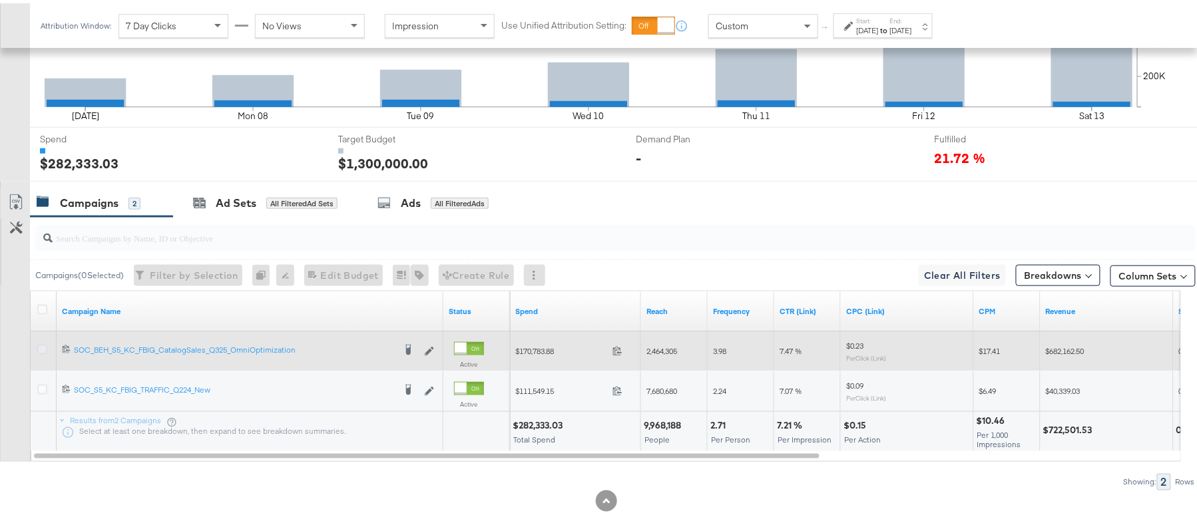
click at [44, 352] on icon at bounding box center [42, 347] width 10 height 10
click at [0, 0] on input "checkbox" at bounding box center [0, 0] width 0 height 0
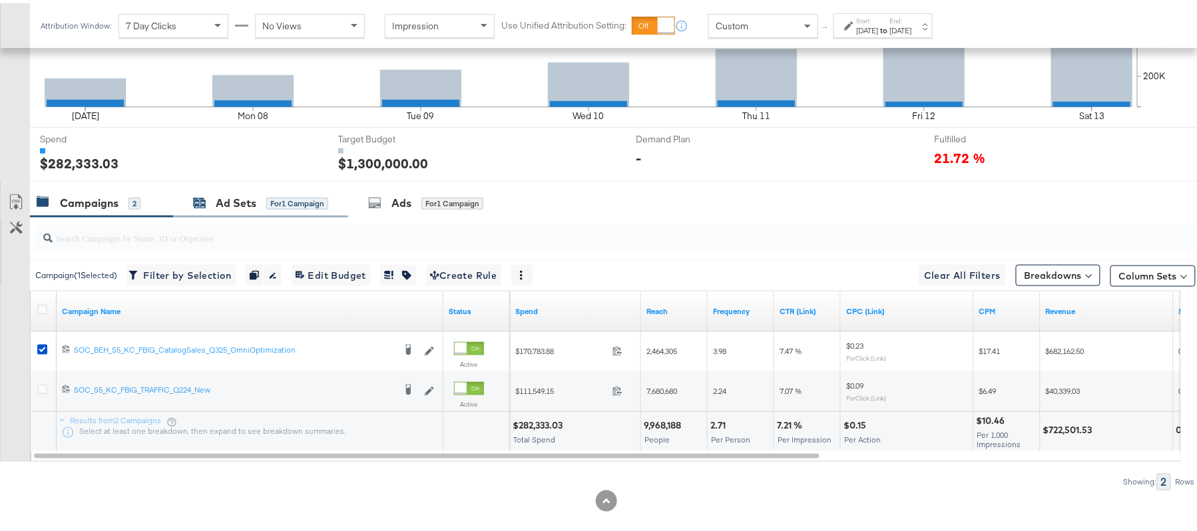
click at [206, 206] on div "Ad Sets for 1 Campaign" at bounding box center [260, 199] width 135 height 15
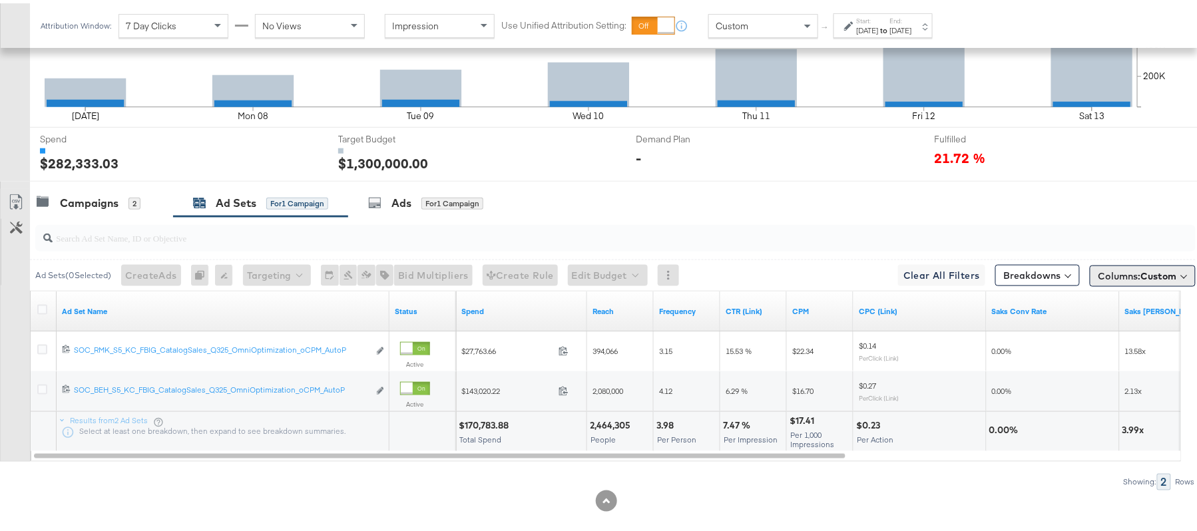
click at [1109, 276] on span "Columns: Custom" at bounding box center [1138, 272] width 79 height 13
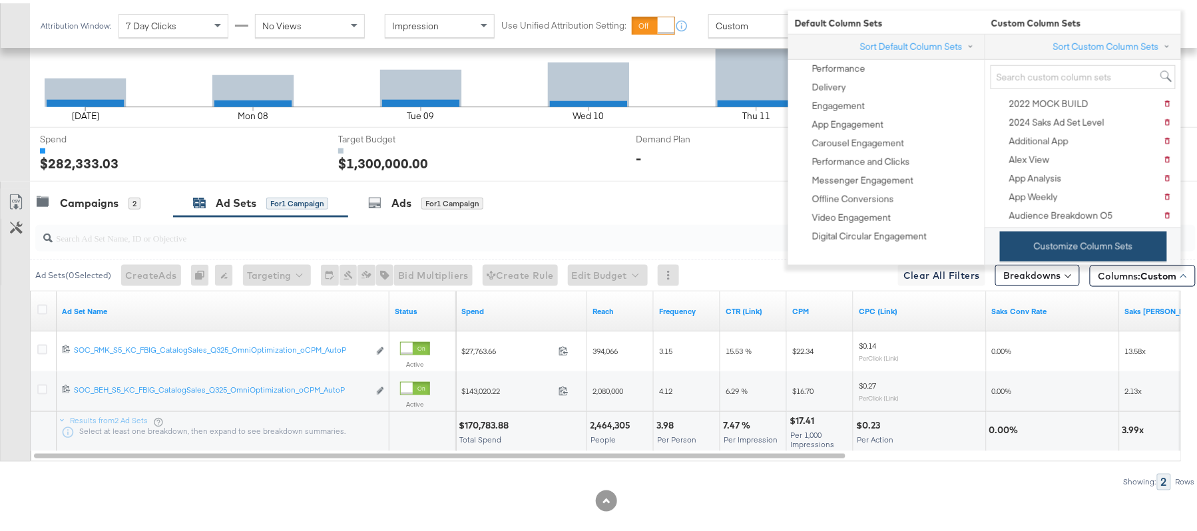
click at [1087, 240] on button "Customize Column Sets" at bounding box center [1083, 243] width 167 height 30
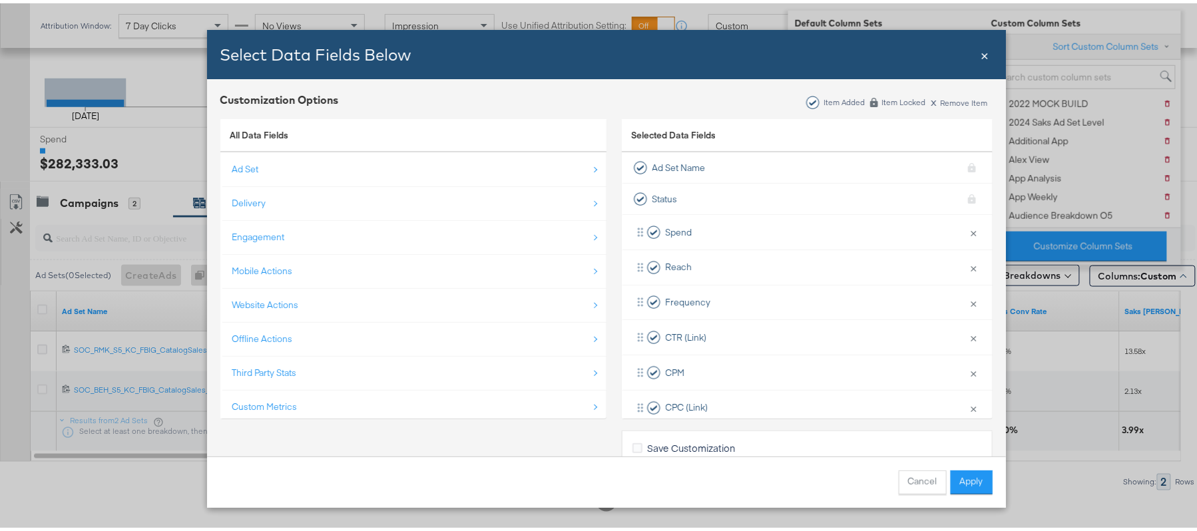
click at [982, 54] on span "×" at bounding box center [986, 51] width 8 height 18
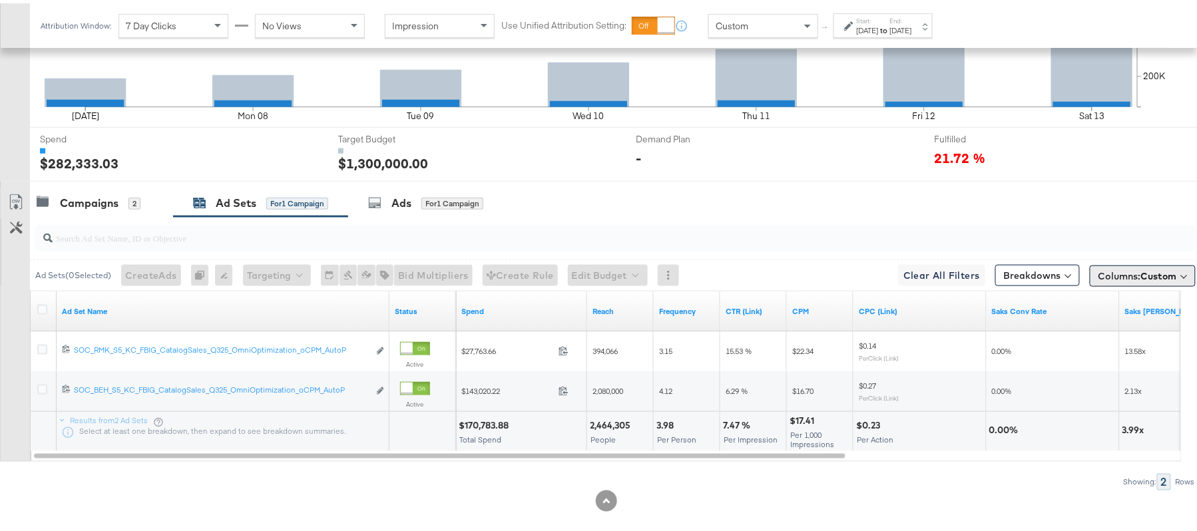
click at [1099, 280] on span "Columns: Custom" at bounding box center [1138, 272] width 79 height 13
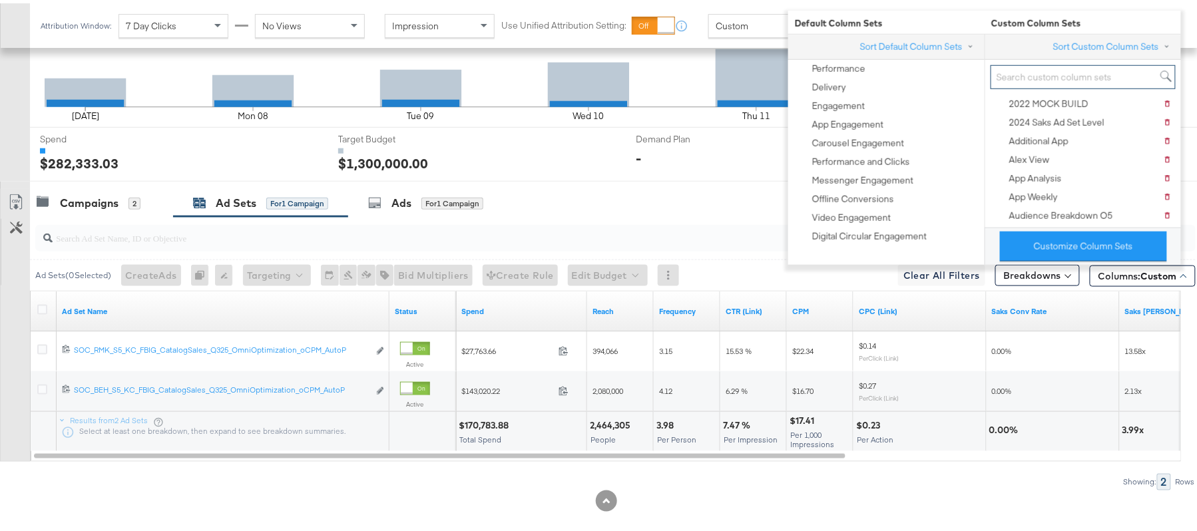
click at [1034, 73] on input "search" at bounding box center [1083, 74] width 185 height 25
paste input "O5_Weekly Performance Tab"
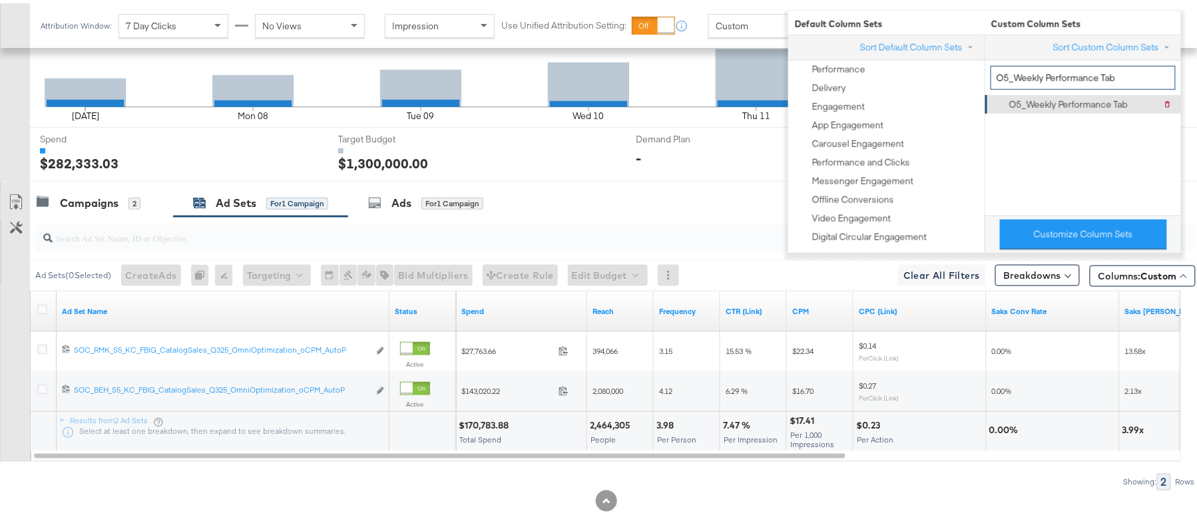
type input "O5_Weekly Performance Tab"
click at [1040, 107] on div "O5_Weekly Performance Tab" at bounding box center [1069, 101] width 119 height 13
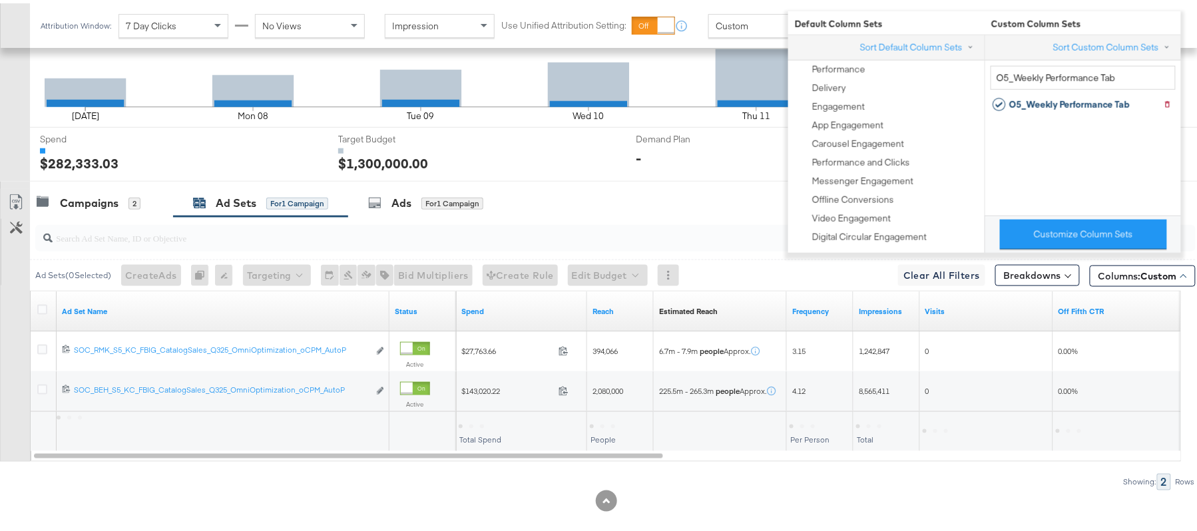
click at [214, 474] on div "Showing: 2 Rows" at bounding box center [598, 479] width 1196 height 17
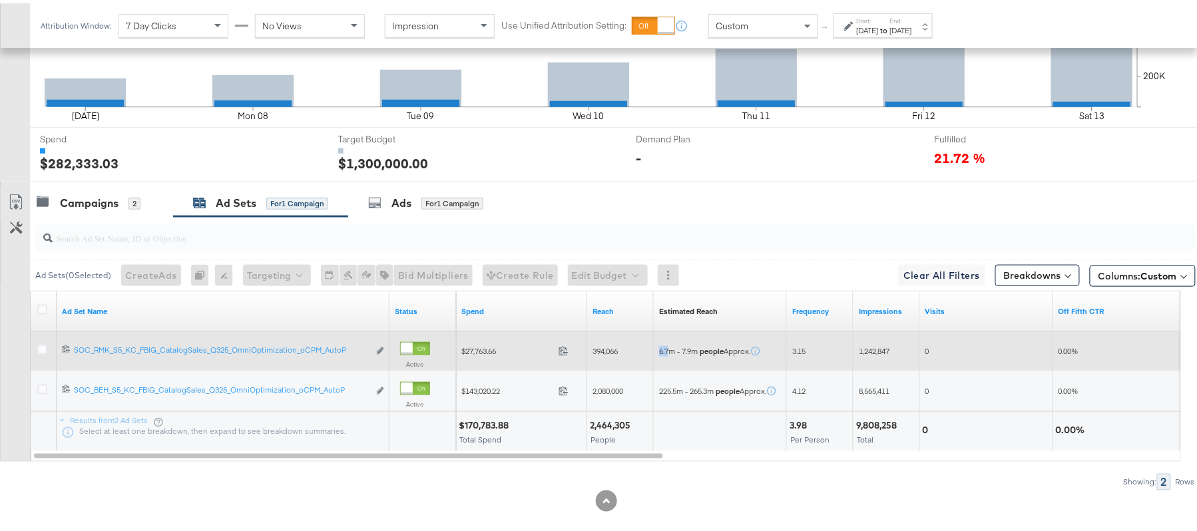
drag, startPoint x: 667, startPoint y: 350, endPoint x: 657, endPoint y: 350, distance: 10.7
click at [657, 350] on div "6.7m - 7.9m people Approx." at bounding box center [720, 348] width 133 height 21
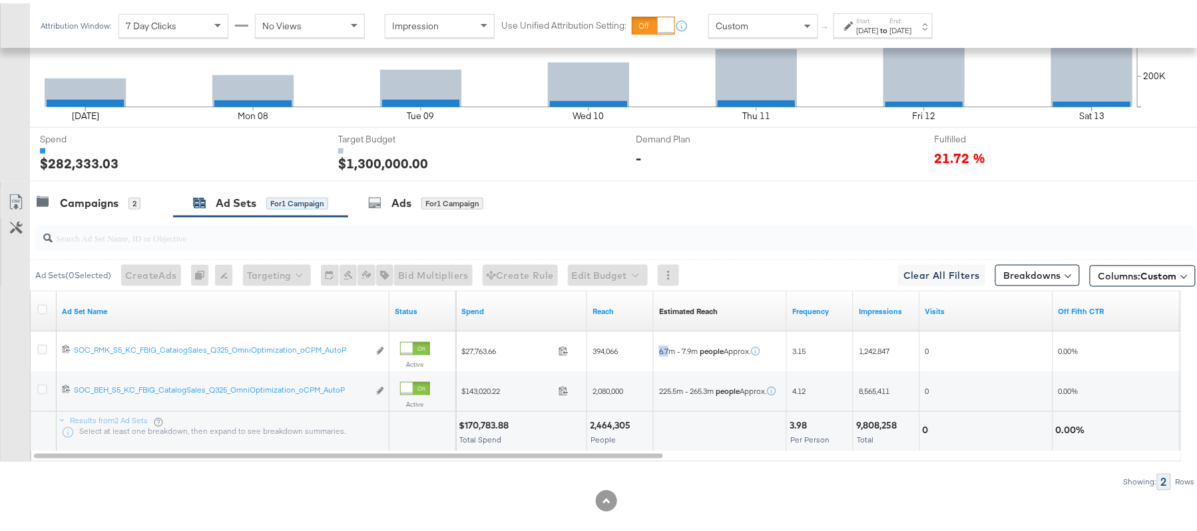
copy span "6.7"
click at [99, 206] on div "Campaigns" at bounding box center [89, 199] width 59 height 15
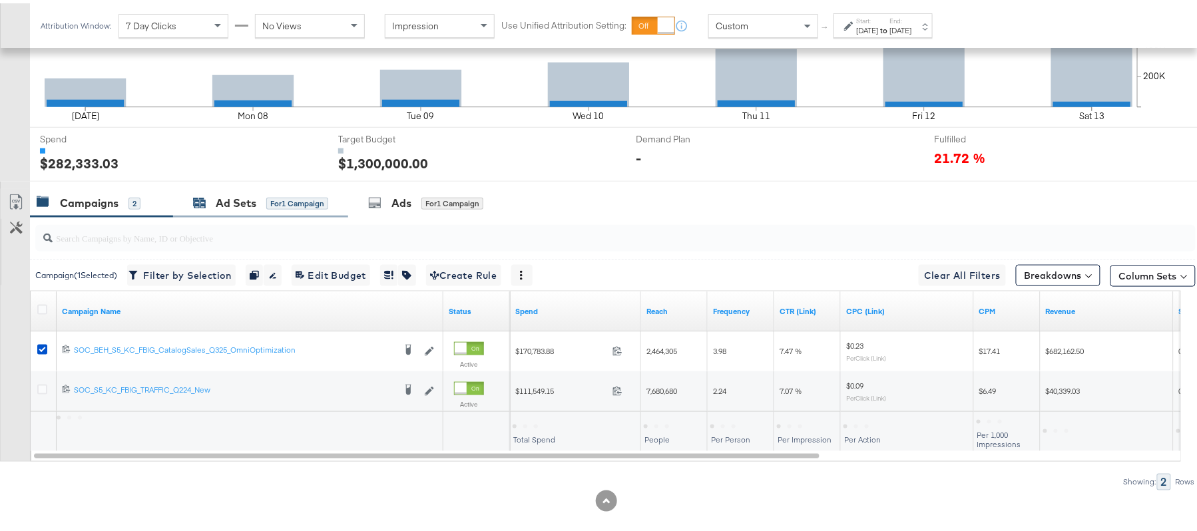
click at [214, 205] on div "Ad Sets for 1 Campaign" at bounding box center [260, 199] width 135 height 15
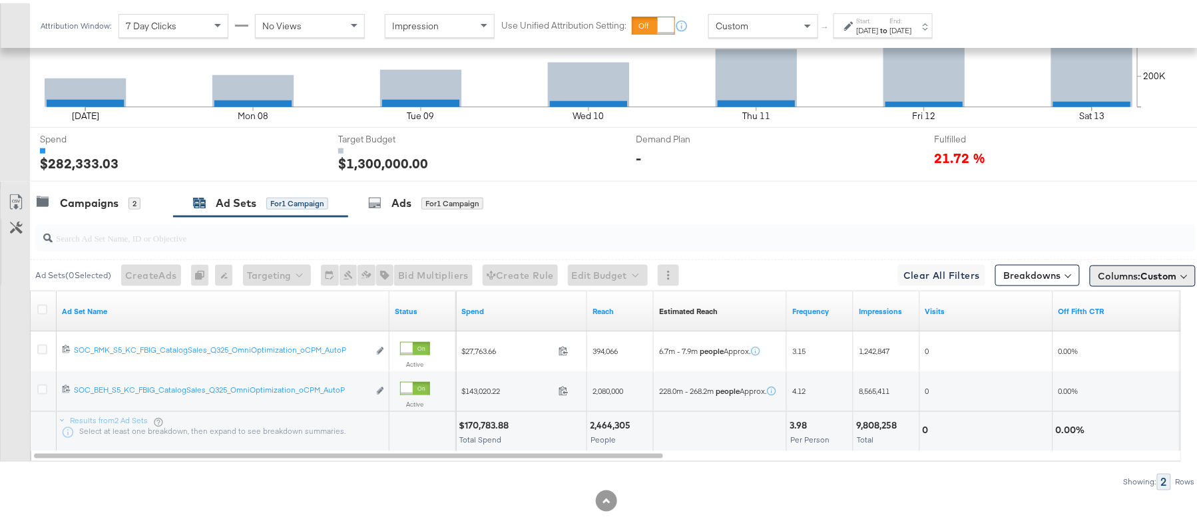
click at [1099, 270] on span "Columns: Custom" at bounding box center [1138, 272] width 79 height 13
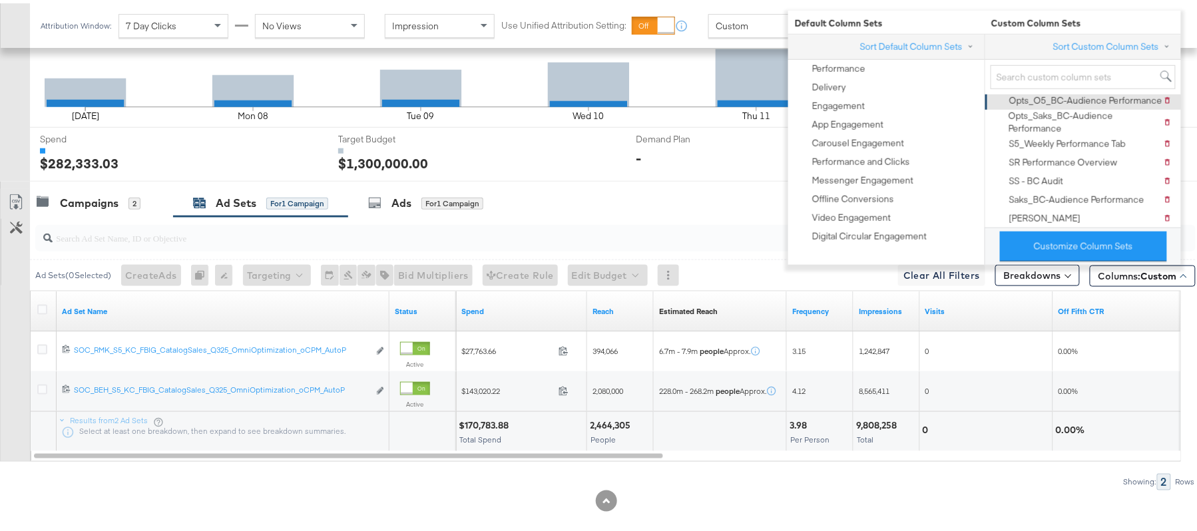
scroll to position [451, 0]
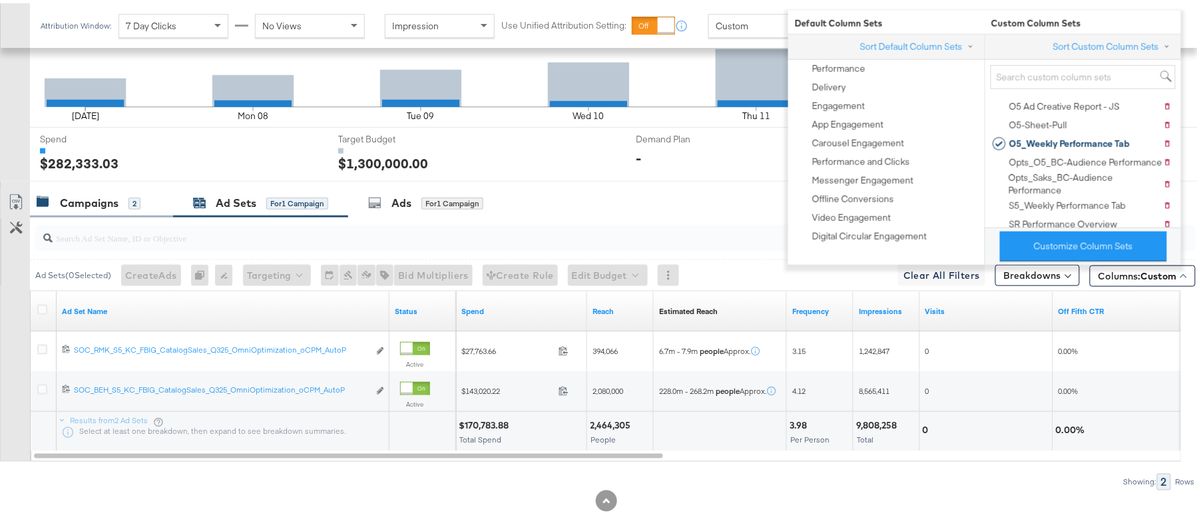
click at [105, 214] on div "Campaigns 2" at bounding box center [101, 200] width 143 height 29
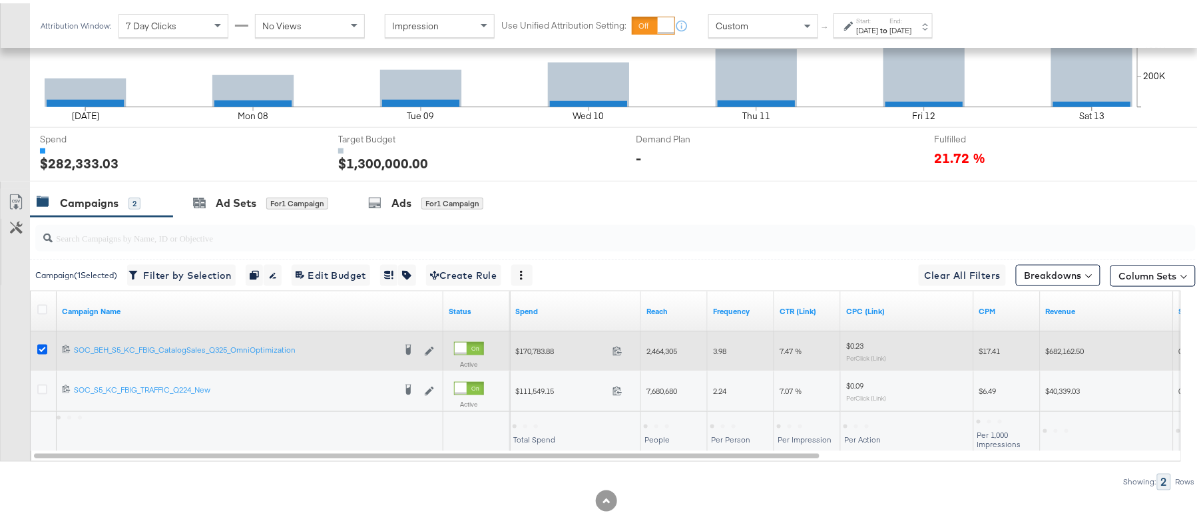
click at [40, 350] on icon at bounding box center [42, 347] width 10 height 10
click at [0, 0] on input "checkbox" at bounding box center [0, 0] width 0 height 0
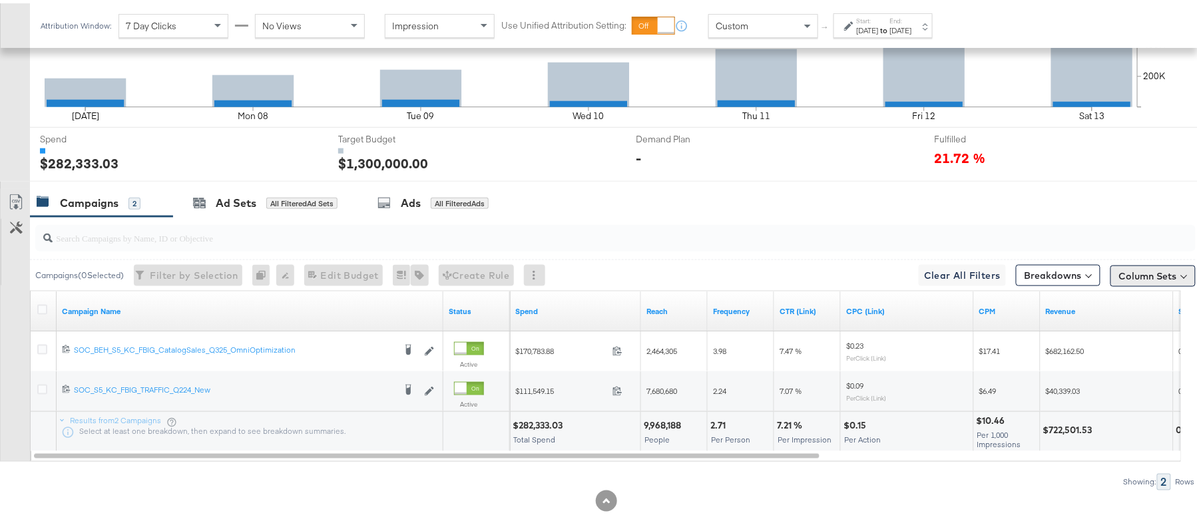
click at [1116, 278] on button "Column Sets" at bounding box center [1153, 272] width 85 height 21
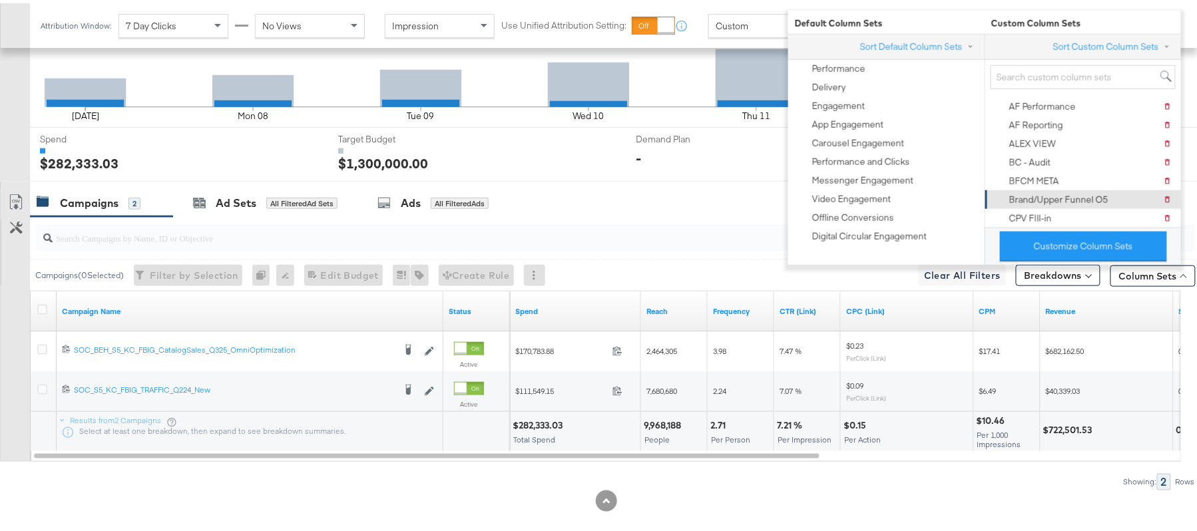
scroll to position [0, 0]
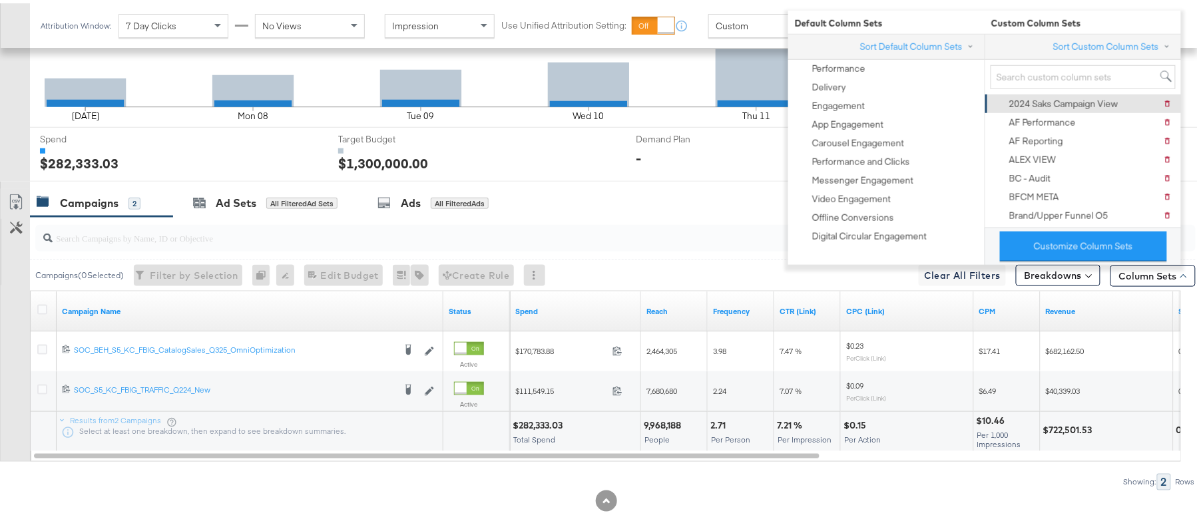
click at [1066, 107] on div "2024 Saks Campaign View" at bounding box center [1064, 101] width 109 height 13
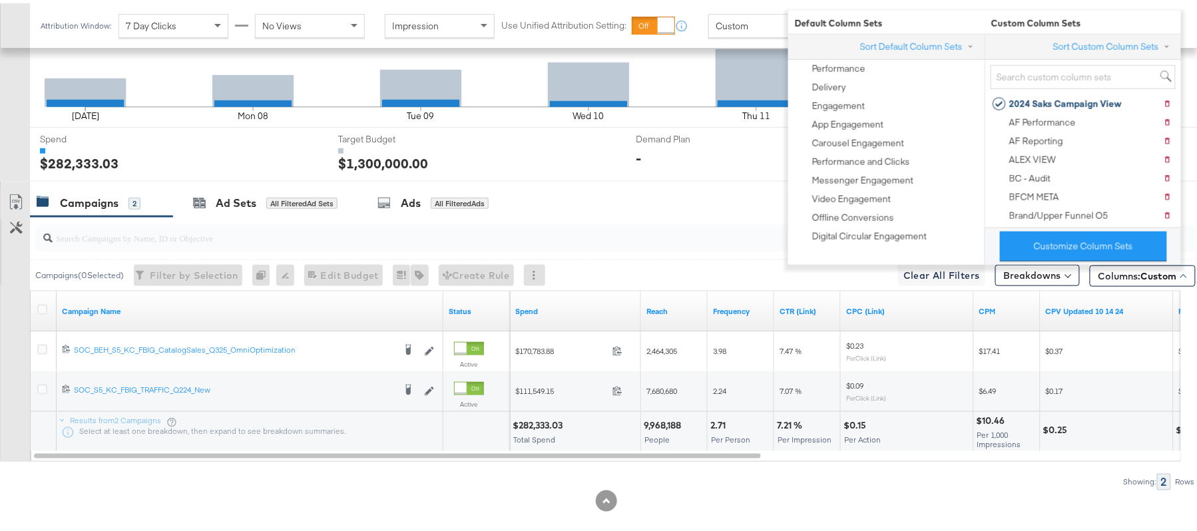
click at [832, 515] on div "KPIs Performance & KPIs Pacing Export Pacing Data Sep 07 Mon 08 Tue 09 Wed 10 T…" at bounding box center [606, 209] width 1213 height 673
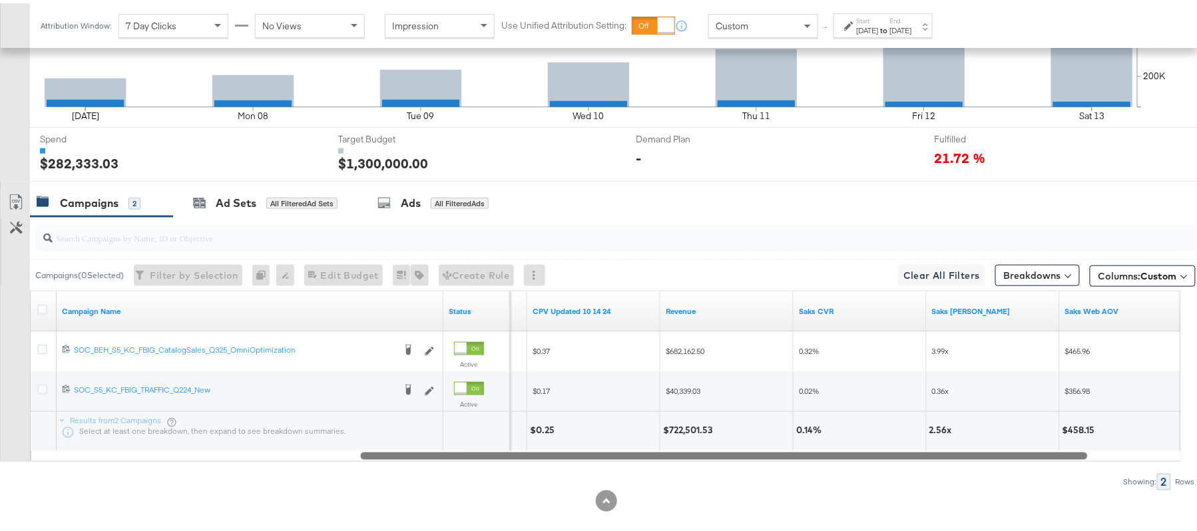
drag, startPoint x: 737, startPoint y: 456, endPoint x: 1063, endPoint y: 455, distance: 326.3
click at [1063, 455] on div at bounding box center [724, 452] width 727 height 11
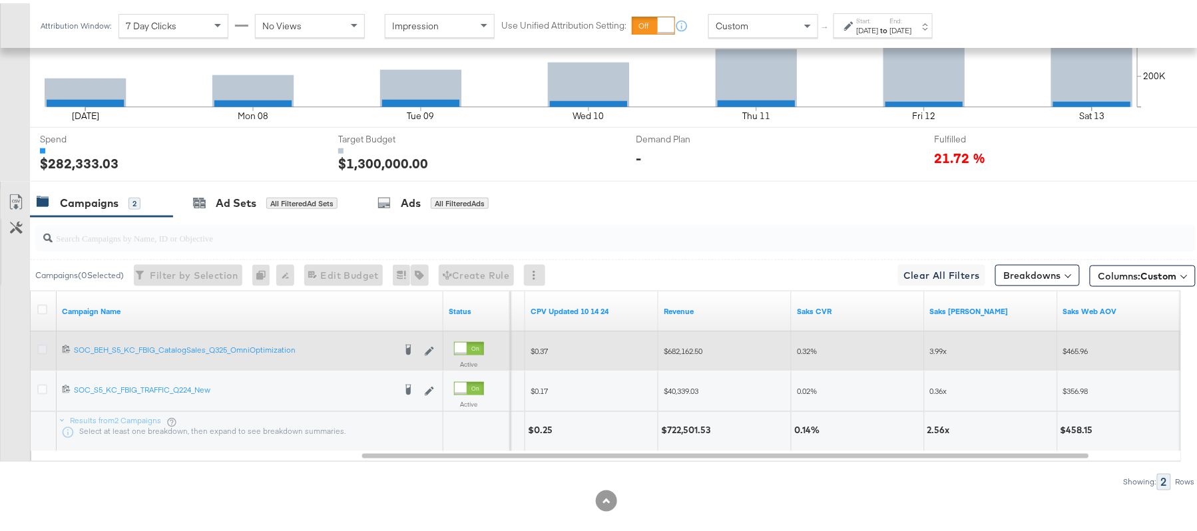
click at [45, 352] on icon at bounding box center [42, 347] width 10 height 10
click at [0, 0] on input "checkbox" at bounding box center [0, 0] width 0 height 0
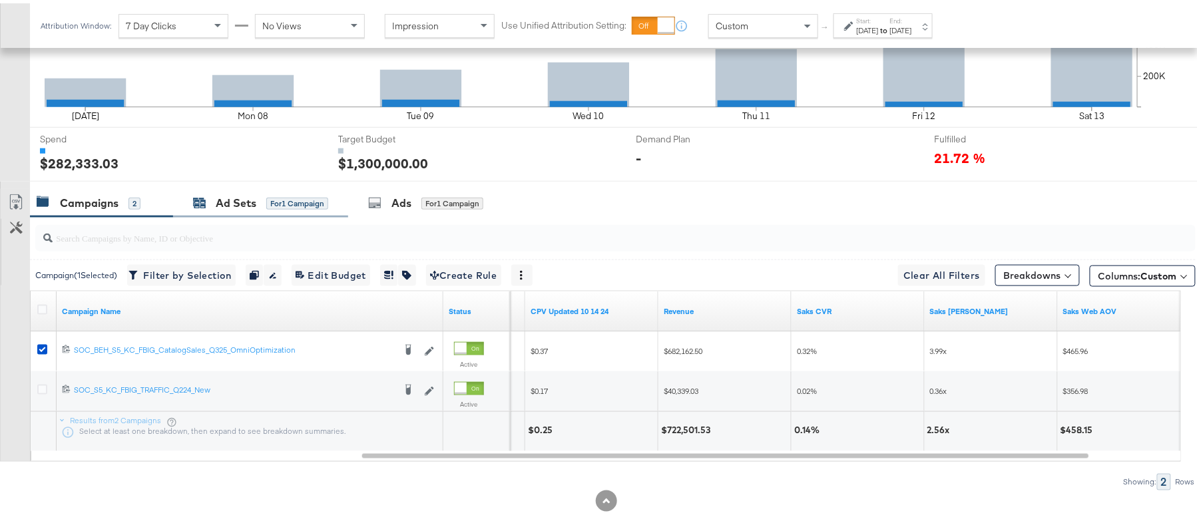
click at [270, 196] on span "for 1 Campaign" at bounding box center [297, 200] width 62 height 12
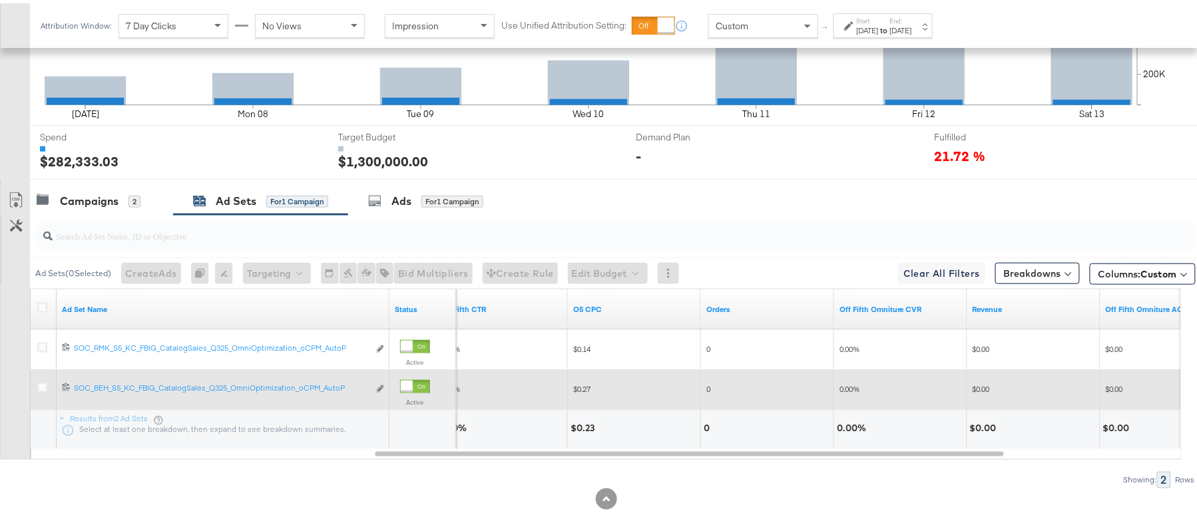
scroll to position [469, 0]
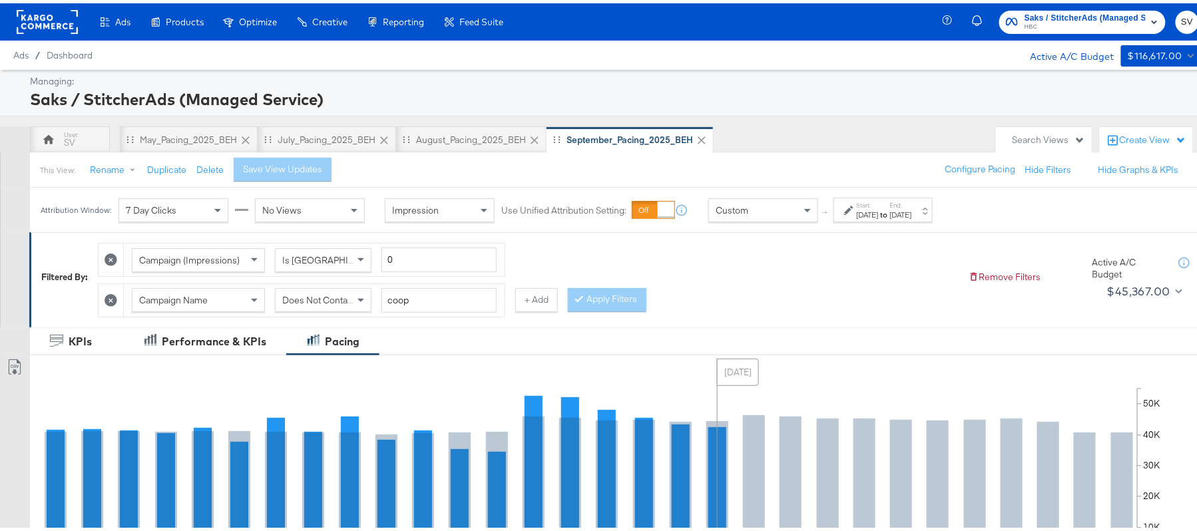
scroll to position [444, 0]
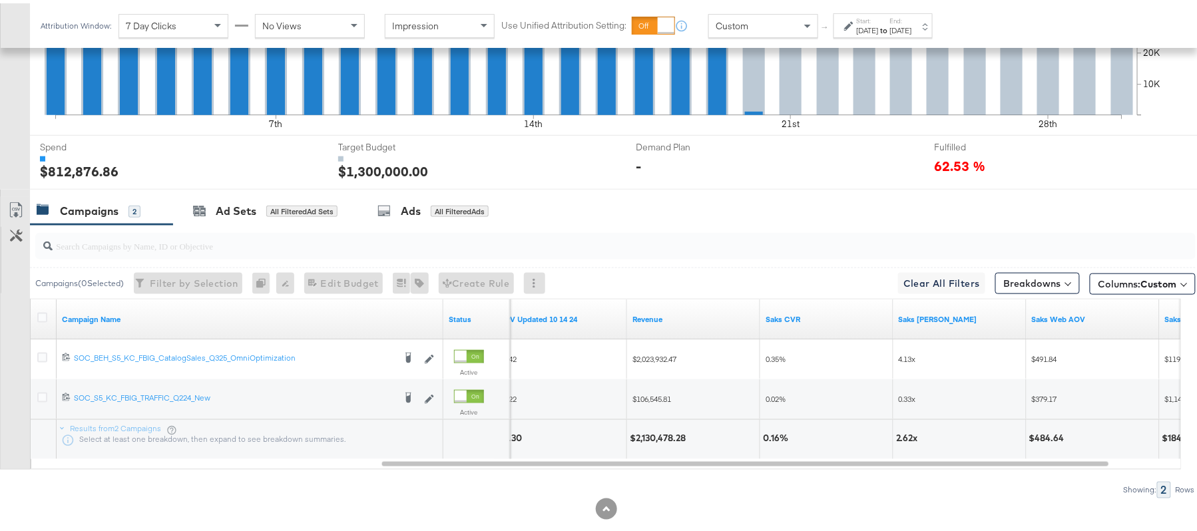
click at [879, 27] on div "[DATE]" at bounding box center [868, 27] width 22 height 11
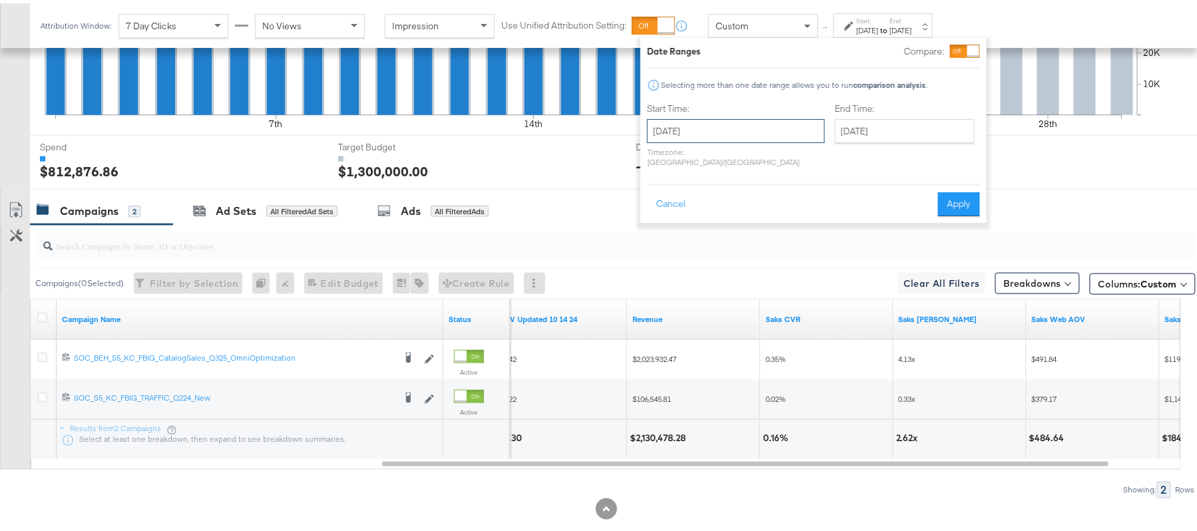
click at [739, 117] on input "[DATE]" at bounding box center [736, 128] width 178 height 24
click at [666, 210] on td "7" at bounding box center [662, 213] width 23 height 19
type input "[DATE]"
click at [850, 131] on input "[DATE]" at bounding box center [906, 128] width 140 height 24
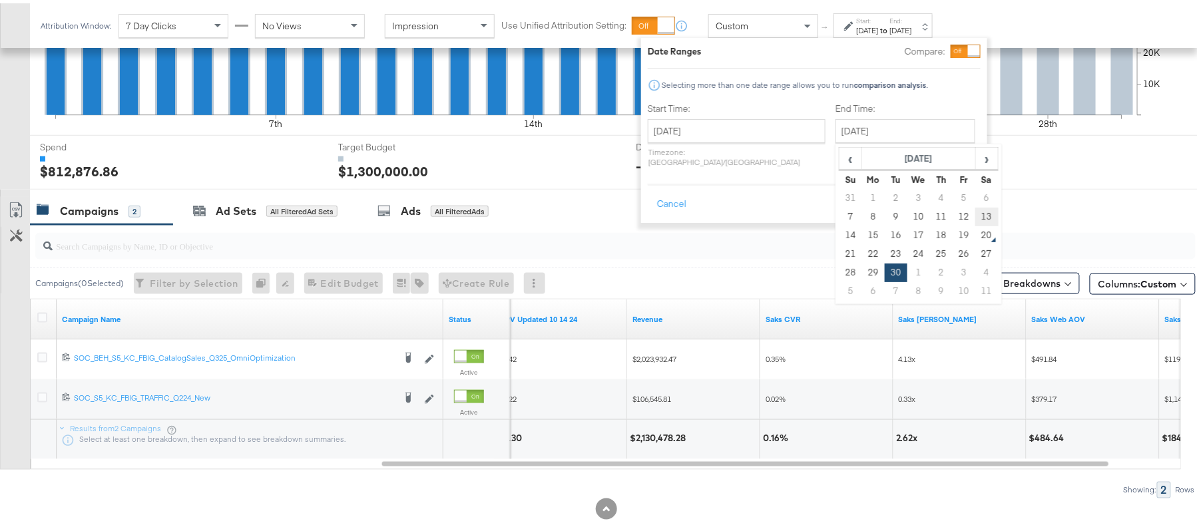
click at [976, 212] on td "13" at bounding box center [987, 213] width 23 height 19
type input "[DATE]"
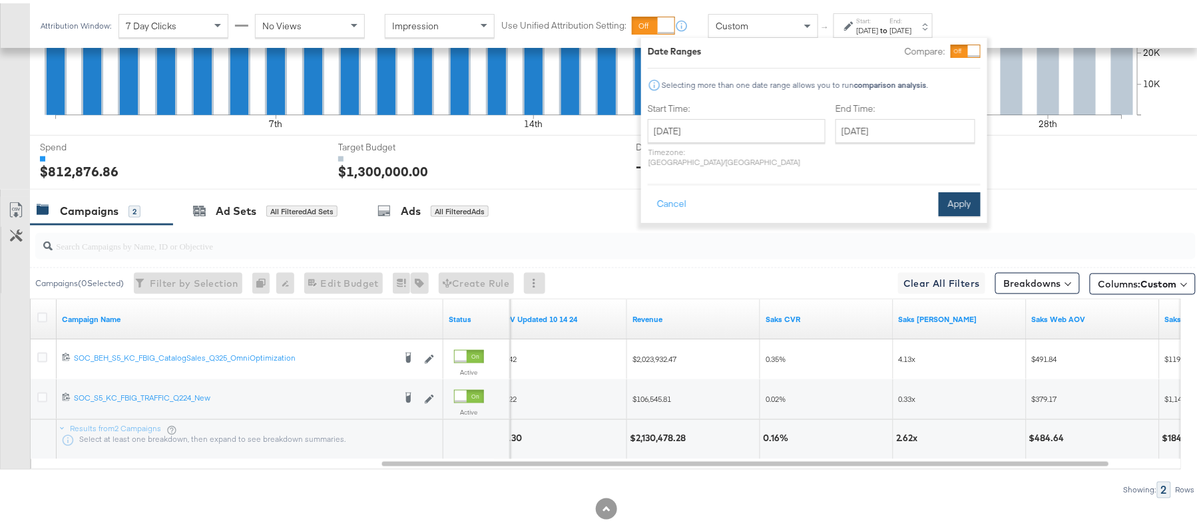
click at [952, 190] on button "Apply" at bounding box center [960, 201] width 42 height 24
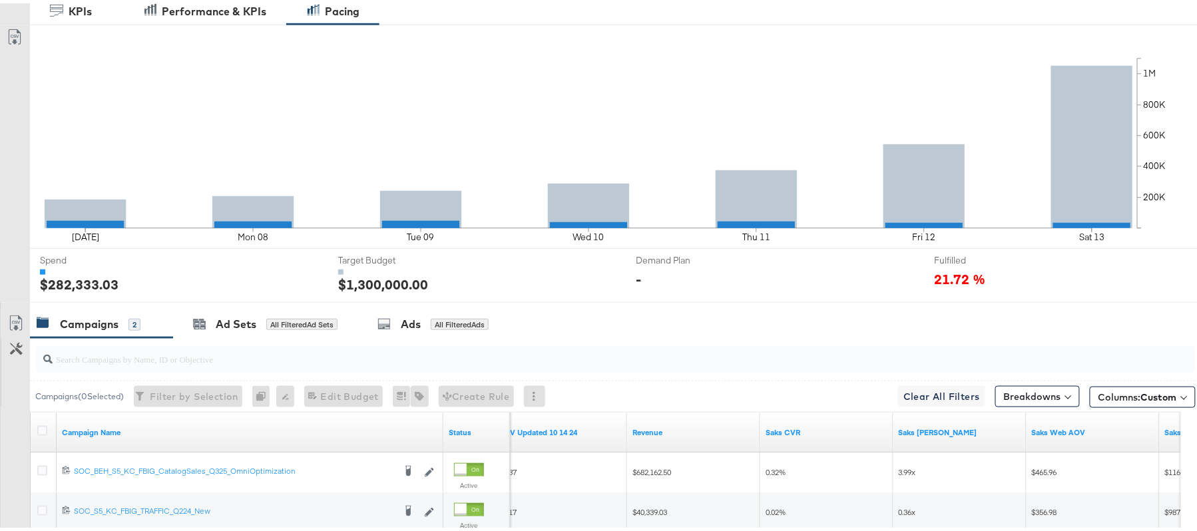
scroll to position [0, 0]
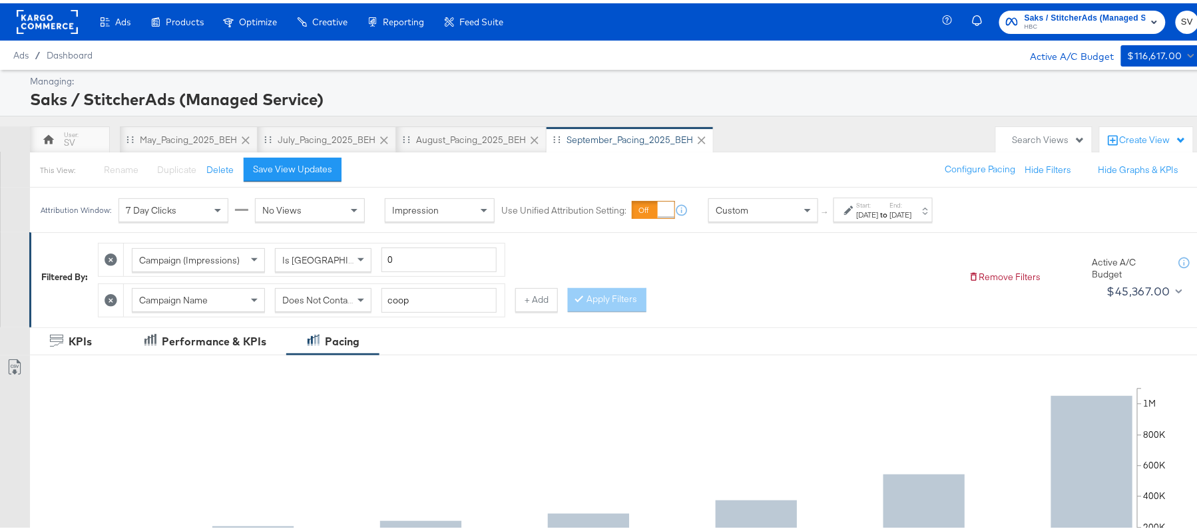
click at [857, 206] on label "Start:" at bounding box center [868, 202] width 22 height 9
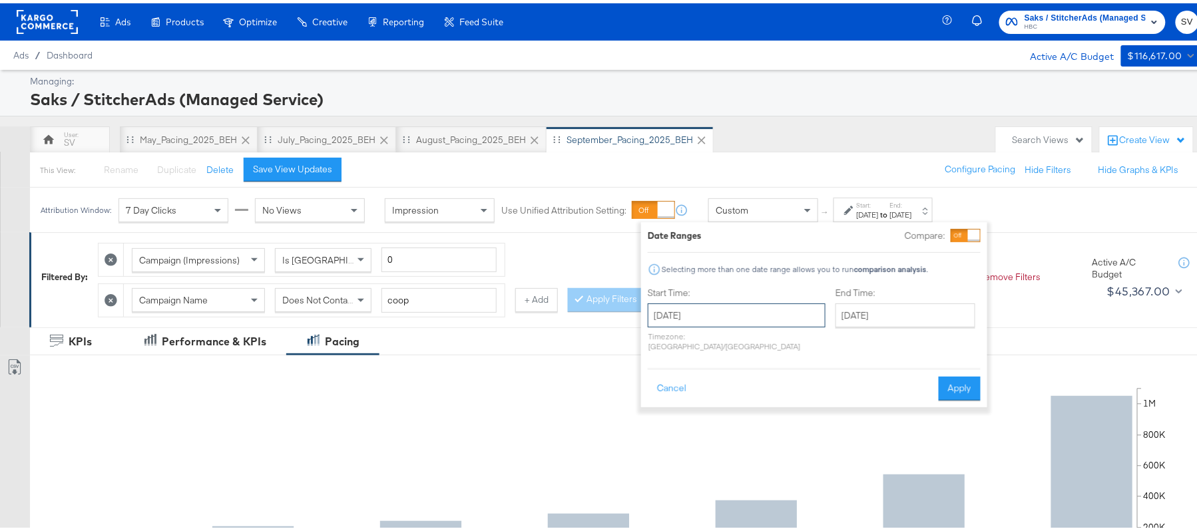
click at [736, 315] on input "[DATE]" at bounding box center [737, 312] width 178 height 24
click at [665, 340] on span "‹" at bounding box center [663, 340] width 21 height 20
click at [664, 340] on span "‹" at bounding box center [663, 340] width 21 height 20
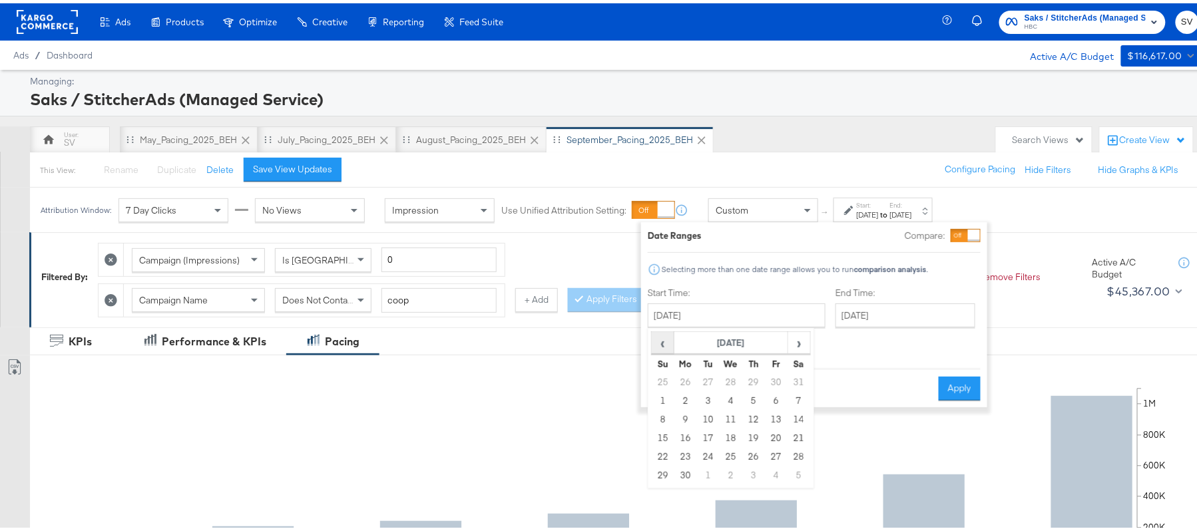
click at [664, 340] on span "‹" at bounding box center [663, 340] width 21 height 20
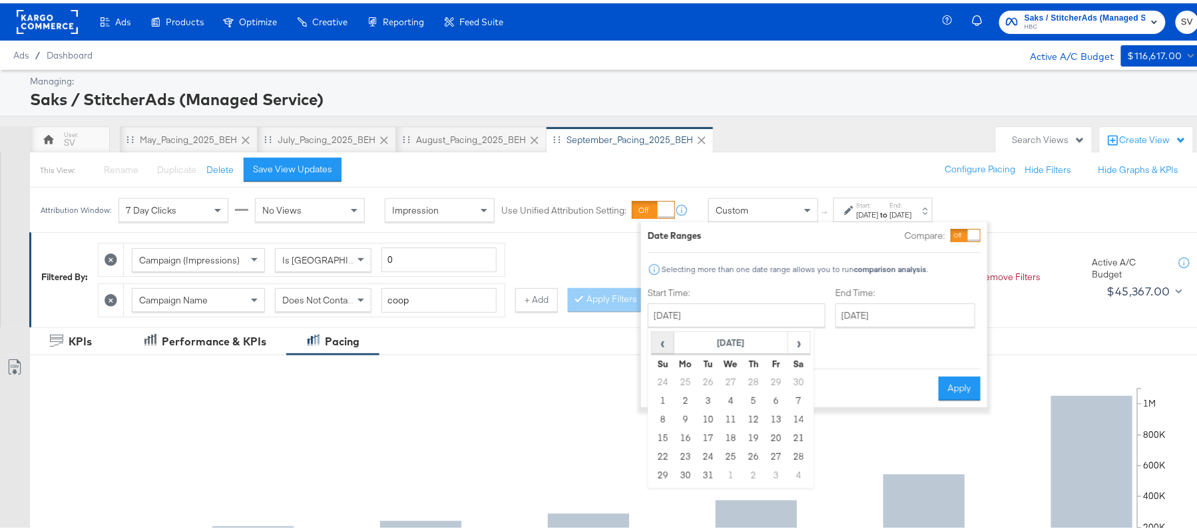
click at [664, 340] on span "‹" at bounding box center [663, 340] width 21 height 20
click at [662, 413] on td "8" at bounding box center [663, 417] width 23 height 19
type input "[DATE]"
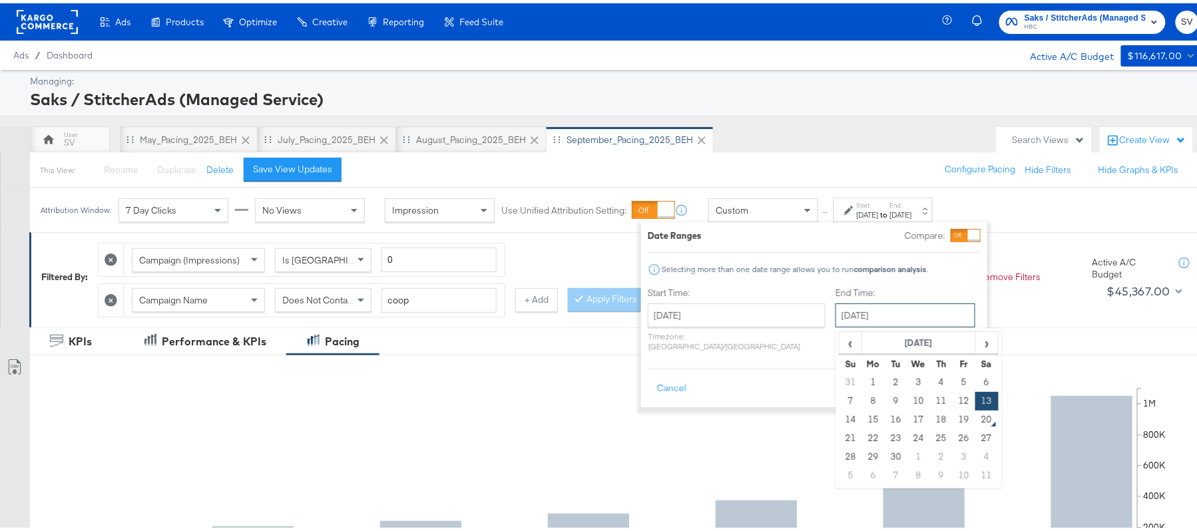
click at [869, 320] on input "[DATE]" at bounding box center [906, 312] width 140 height 24
click at [840, 342] on tr "‹ [DATE] ›" at bounding box center [919, 340] width 159 height 23
click at [840, 342] on span "‹" at bounding box center [850, 340] width 21 height 20
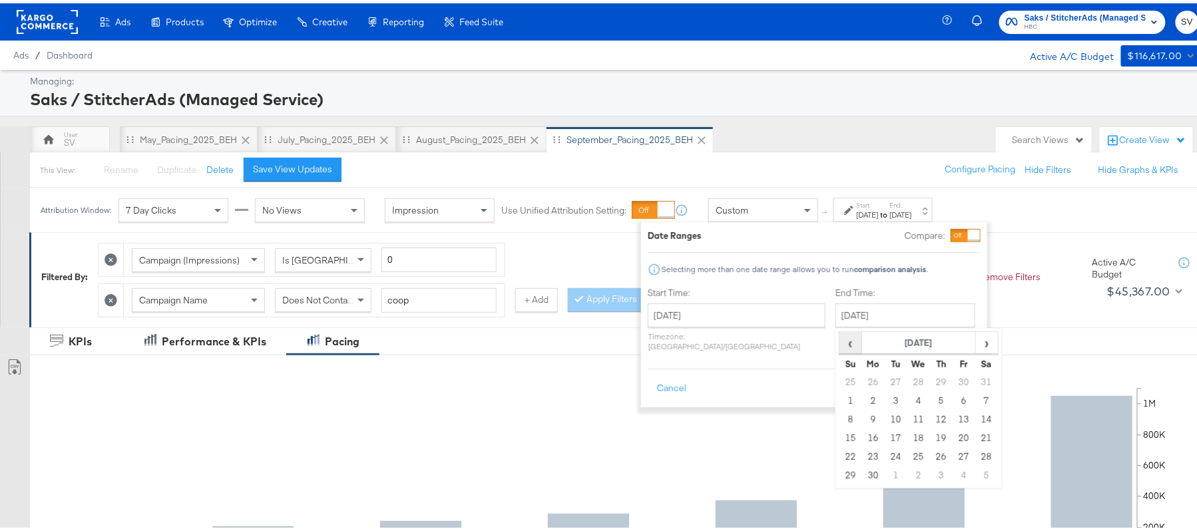
click at [840, 342] on span "‹" at bounding box center [850, 340] width 21 height 20
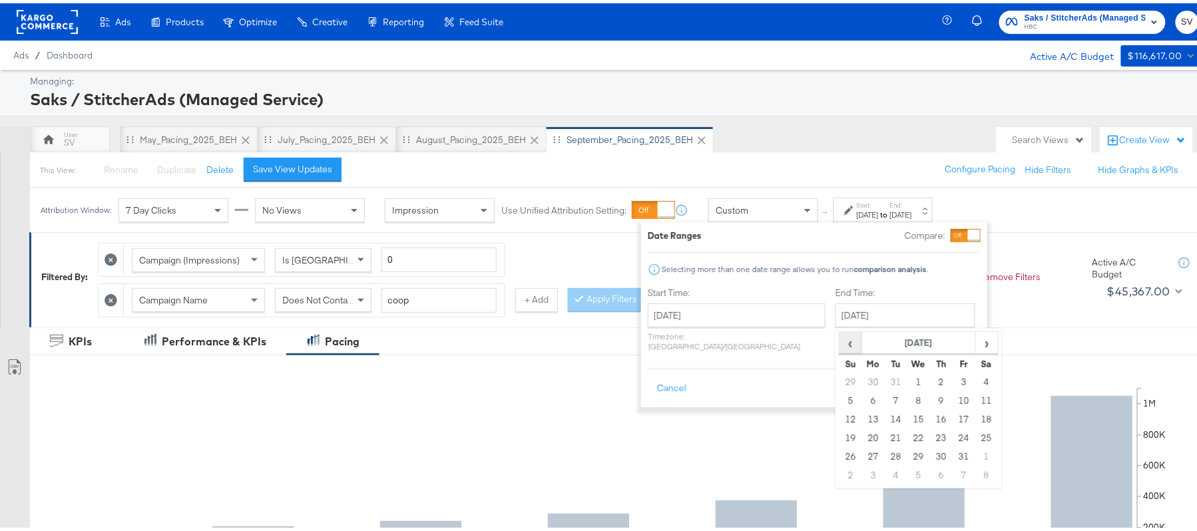
click at [840, 342] on span "‹" at bounding box center [850, 340] width 21 height 20
click at [976, 417] on td "14" at bounding box center [987, 417] width 23 height 19
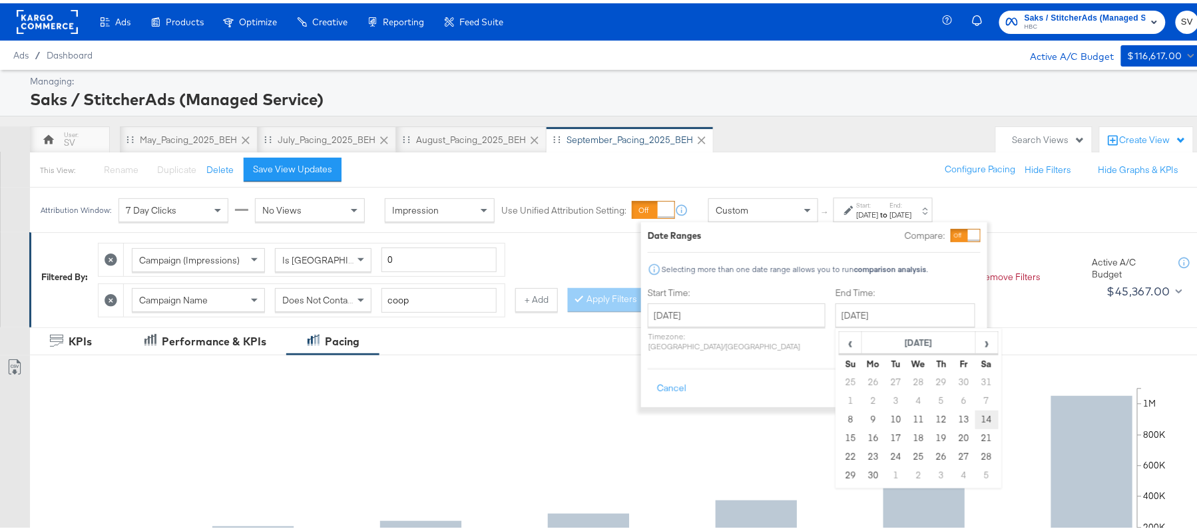
type input "[DATE]"
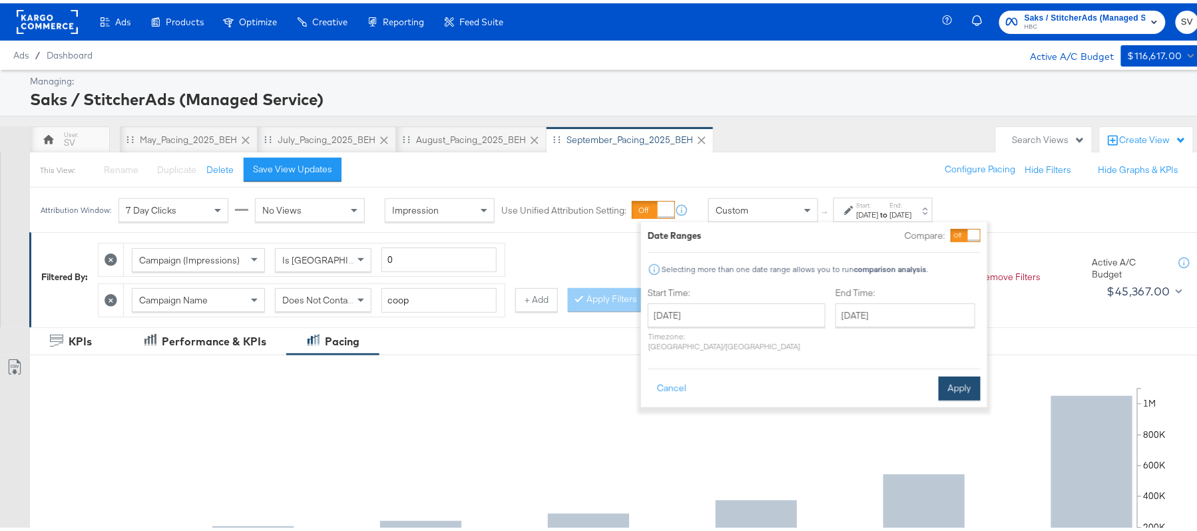
click at [971, 379] on button "Apply" at bounding box center [960, 386] width 42 height 24
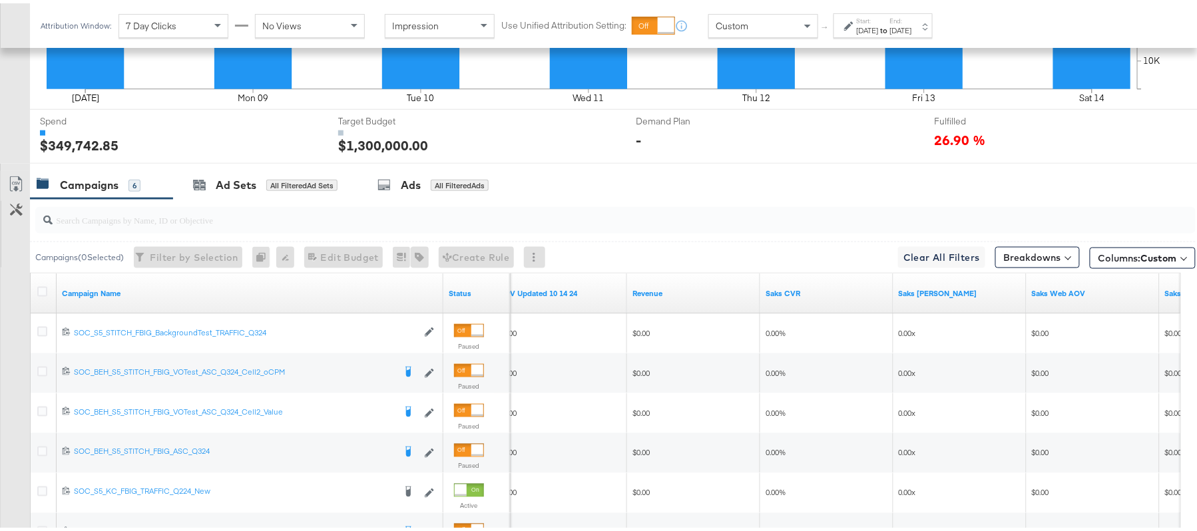
scroll to position [629, 0]
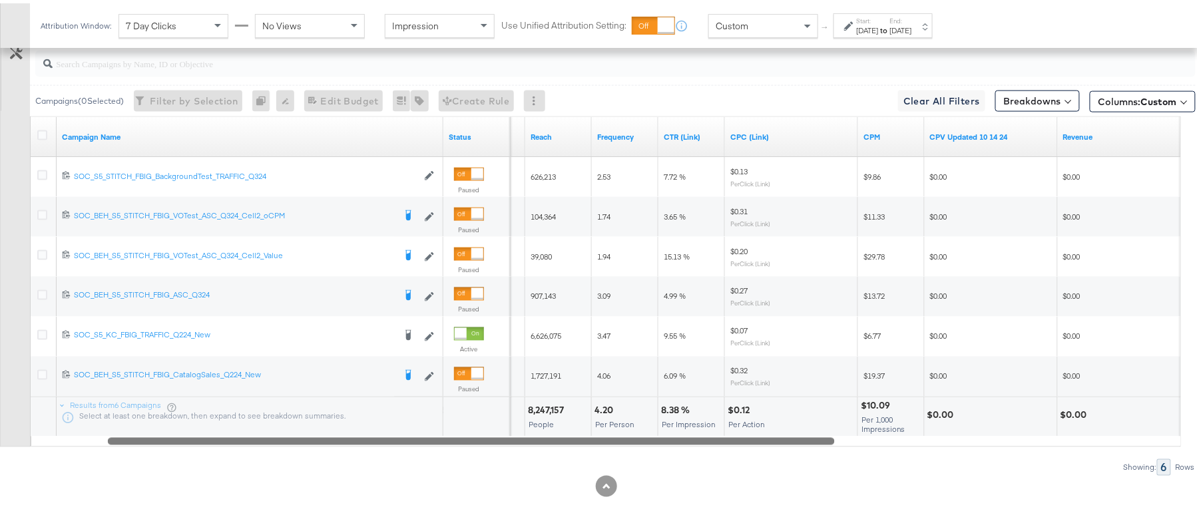
drag, startPoint x: 608, startPoint y: 440, endPoint x: 304, endPoint y: 450, distance: 304.5
click at [304, 450] on div "Campaigns ( 0 Selected) Filter by Selection Filter 0 campaigns 0 Rename 0 campa…" at bounding box center [598, 256] width 1196 height 434
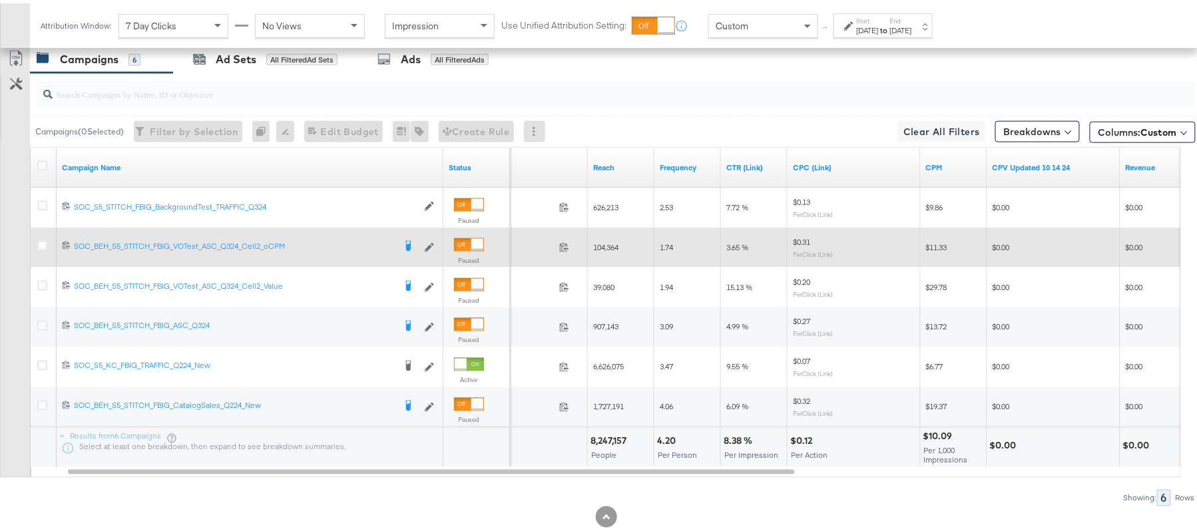
scroll to position [541, 0]
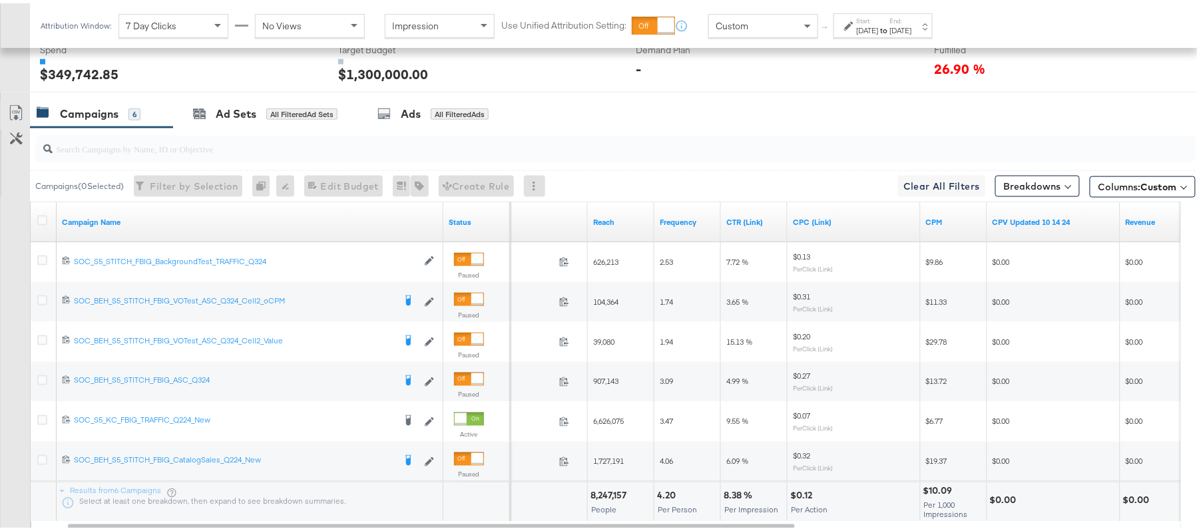
click at [102, 124] on div "Campaigns 6" at bounding box center [101, 111] width 143 height 29
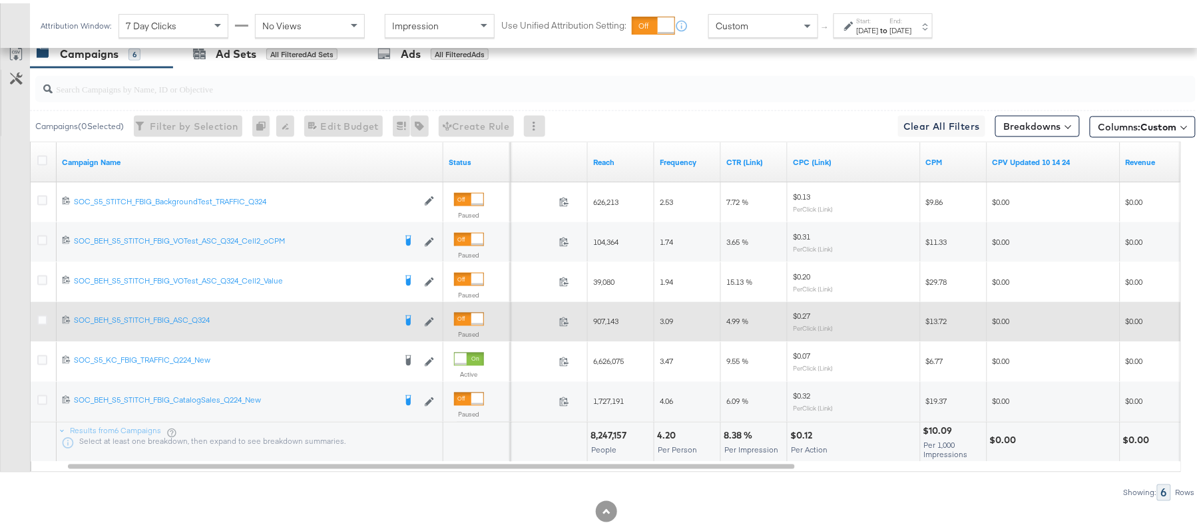
scroll to position [629, 0]
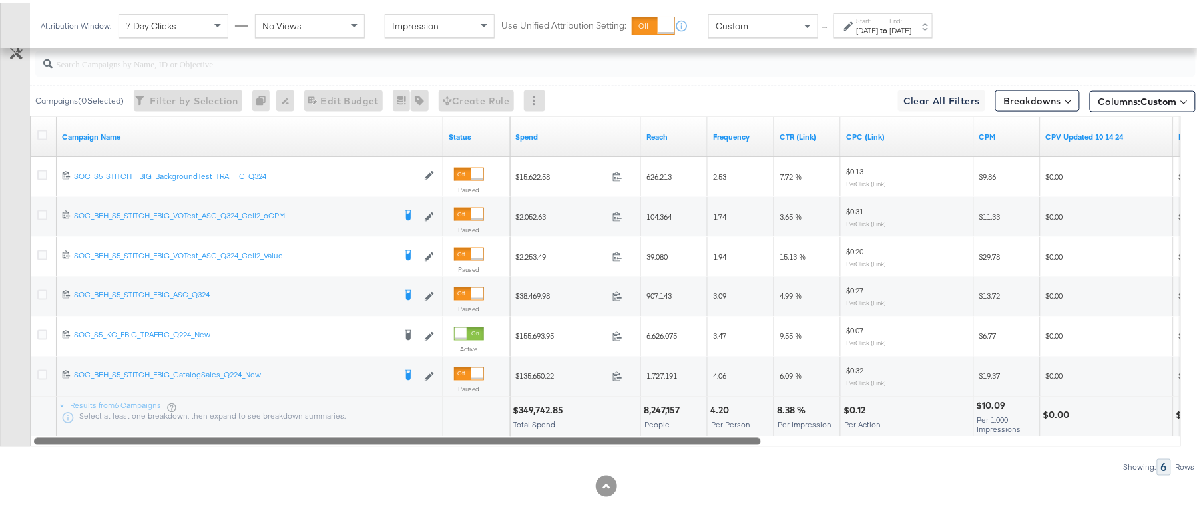
drag, startPoint x: 747, startPoint y: 437, endPoint x: 584, endPoint y: 443, distance: 163.3
click at [584, 443] on div at bounding box center [397, 437] width 727 height 11
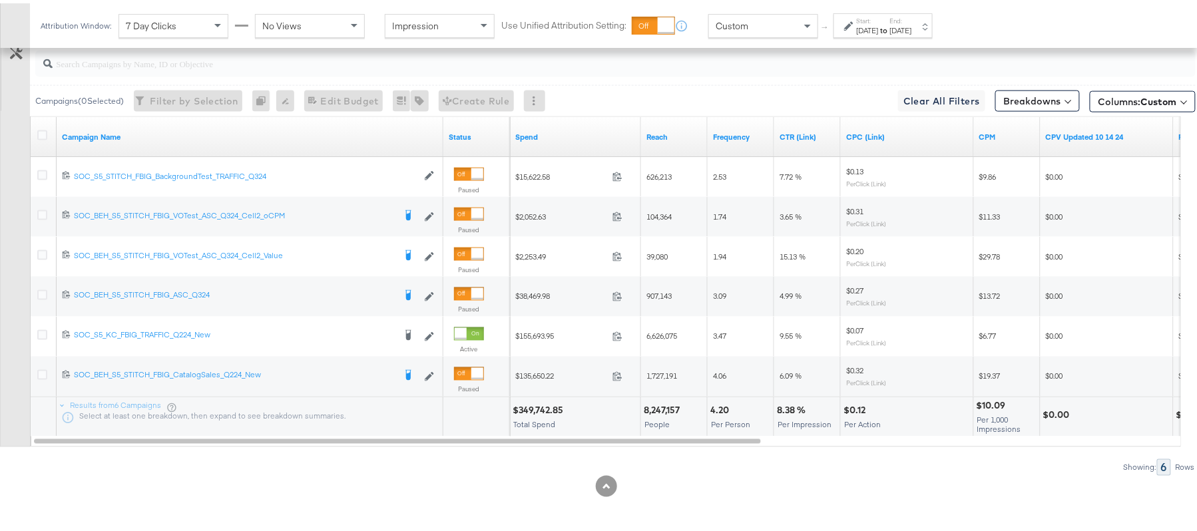
click at [547, 405] on div "$349,742.85" at bounding box center [540, 408] width 55 height 13
copy div "349,742.85"
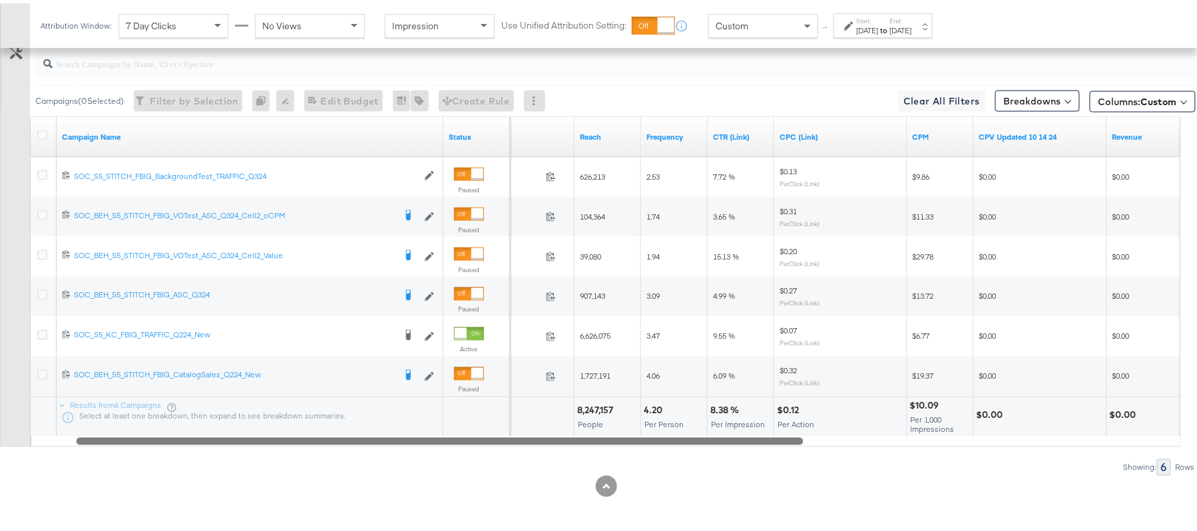
drag, startPoint x: 747, startPoint y: 440, endPoint x: 789, endPoint y: 441, distance: 42.0
click at [789, 441] on div at bounding box center [440, 437] width 727 height 11
